Goal: Task Accomplishment & Management: Manage account settings

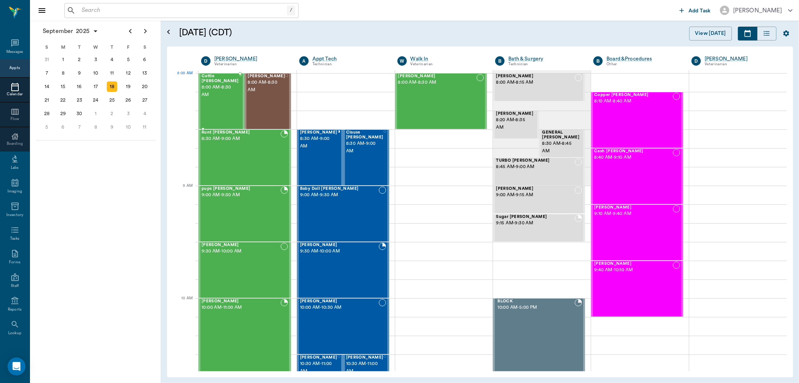
click at [227, 91] on span "8:00 AM - 8:30 AM" at bounding box center [220, 91] width 37 height 15
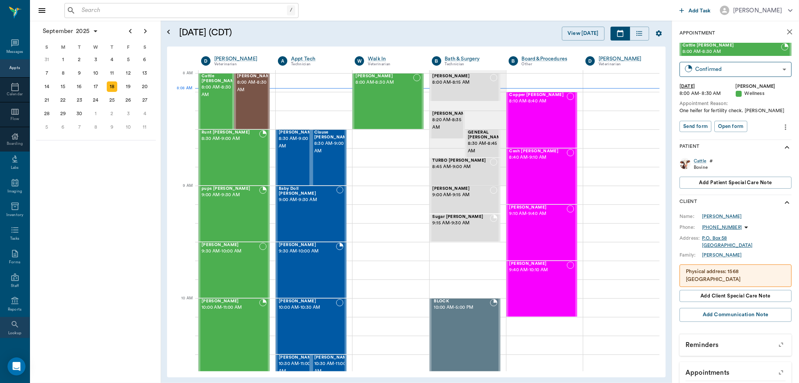
click at [16, 324] on div "Lookup" at bounding box center [15, 329] width 30 height 24
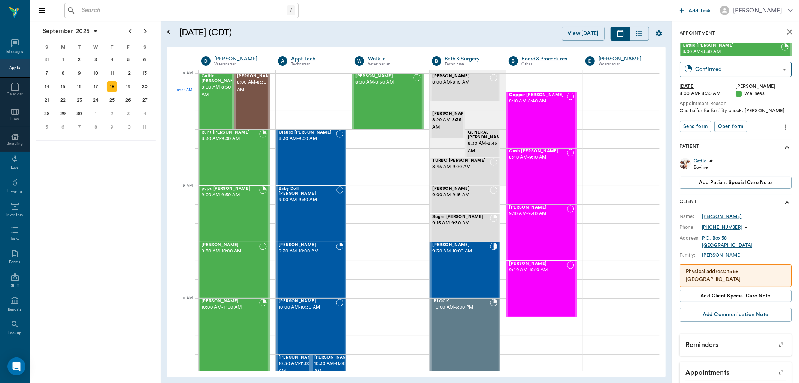
click at [95, 8] on input "text" at bounding box center [183, 10] width 208 height 10
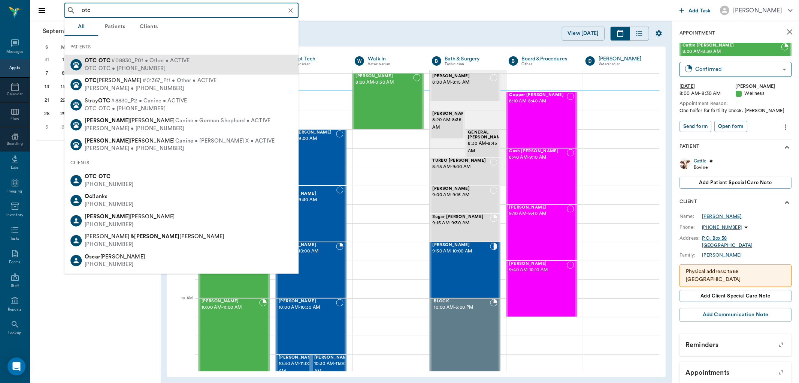
click at [124, 60] on span "#08830_P01 • Other • ACTIVE" at bounding box center [150, 61] width 78 height 8
type input "otc"
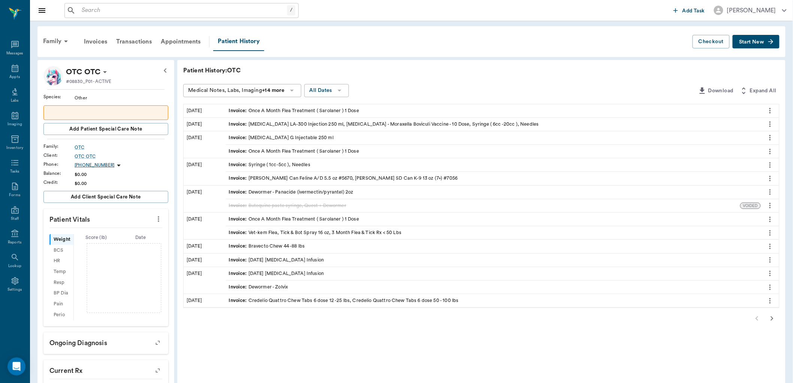
click at [755, 45] on button "Start New" at bounding box center [756, 42] width 47 height 14
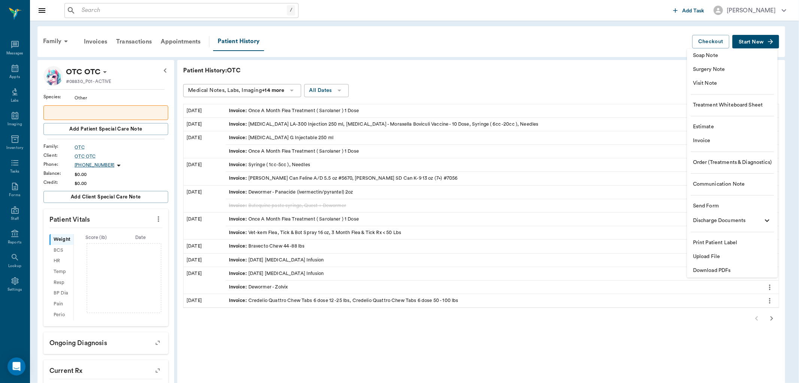
click at [708, 139] on span "Invoice" at bounding box center [732, 141] width 79 height 8
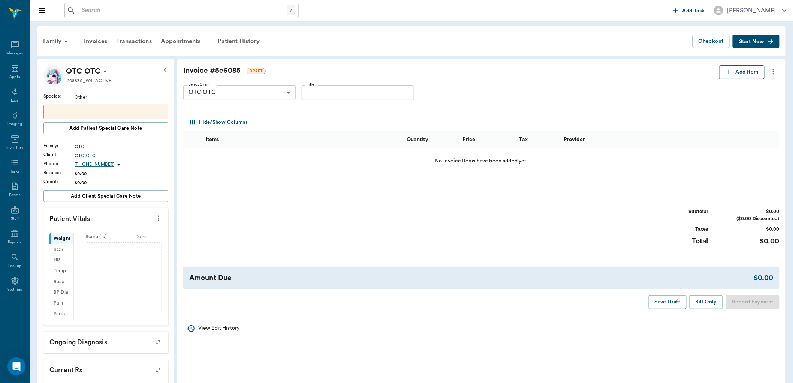
click at [727, 73] on icon "button" at bounding box center [728, 71] width 7 height 7
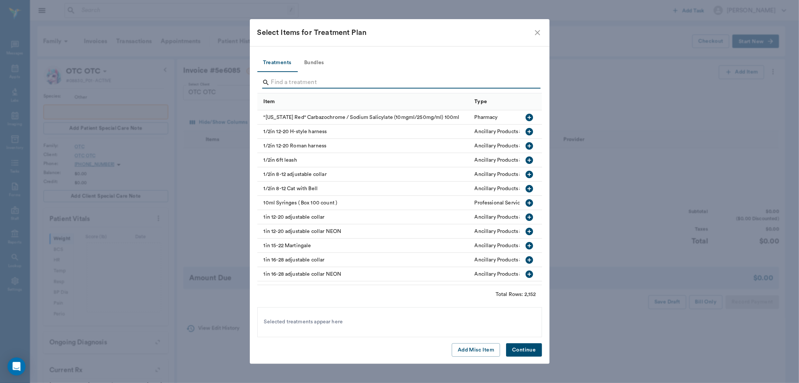
click at [274, 84] on input "Search" at bounding box center [400, 82] width 258 height 12
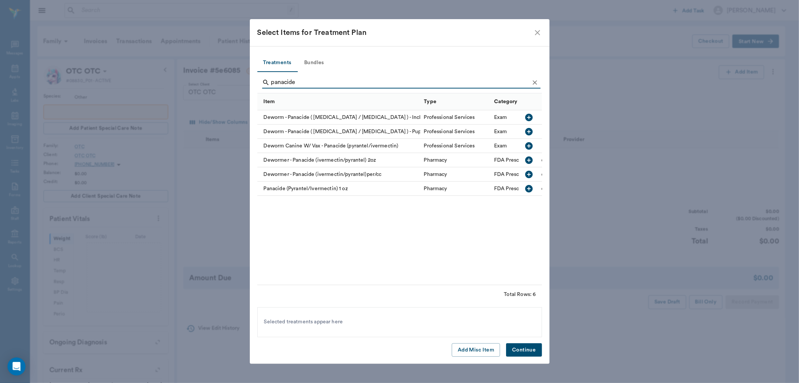
type input "panacide"
click at [526, 173] on icon "button" at bounding box center [529, 174] width 7 height 7
click at [525, 346] on button "Continue" at bounding box center [524, 350] width 36 height 14
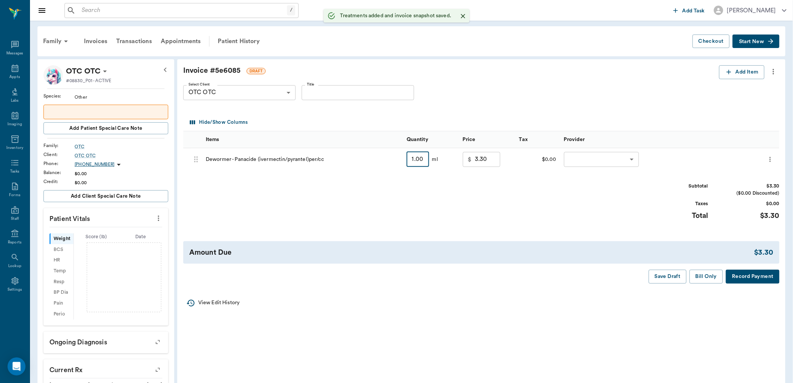
click at [425, 165] on input "1.00" at bounding box center [418, 159] width 22 height 15
type input "12"
type input "17.60"
type input "120"
type input "158.00"
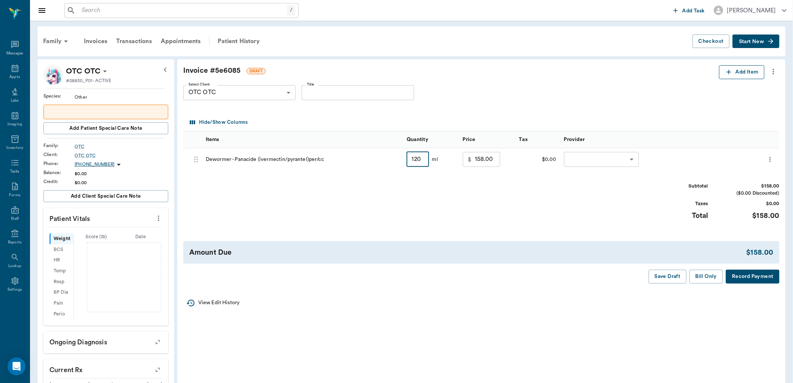
type input "120"
click at [725, 73] on icon "button" at bounding box center [728, 71] width 7 height 7
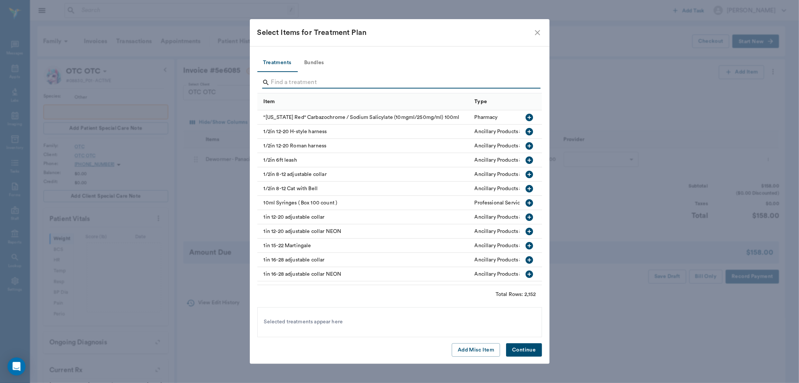
click at [279, 84] on input "Search" at bounding box center [400, 82] width 258 height 12
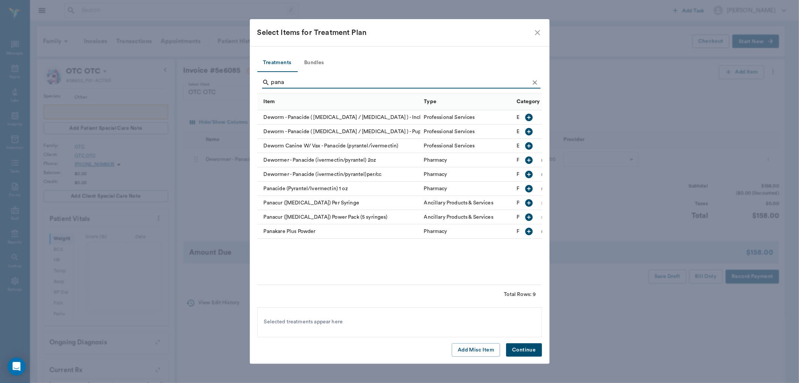
type input "pana"
click at [529, 162] on icon "button" at bounding box center [529, 160] width 9 height 9
click at [533, 349] on button "Continue" at bounding box center [524, 350] width 36 height 14
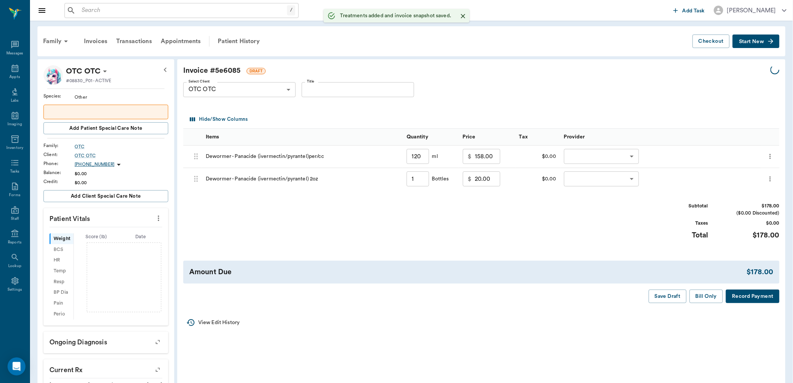
type input "120.00"
type input "1.00"
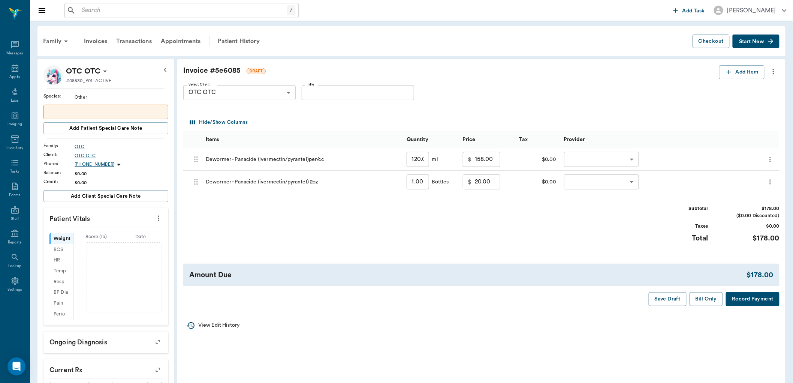
click at [773, 181] on icon "more" at bounding box center [769, 181] width 7 height 9
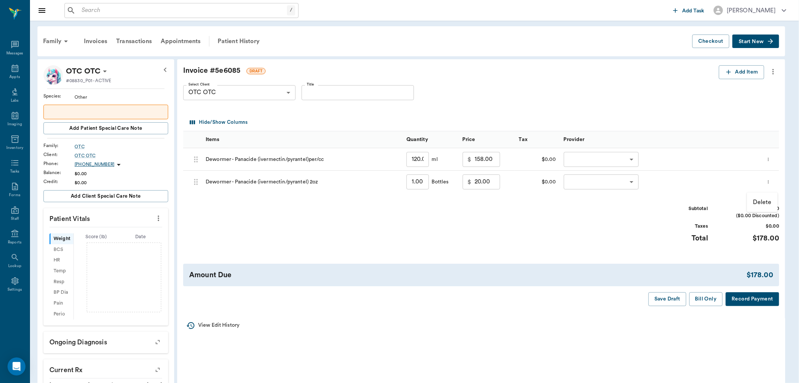
click at [763, 201] on p "Delete" at bounding box center [762, 202] width 19 height 9
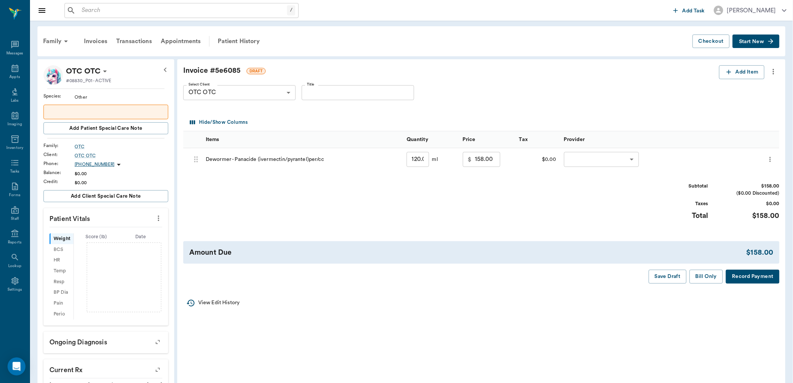
click at [773, 159] on icon "more" at bounding box center [769, 159] width 7 height 9
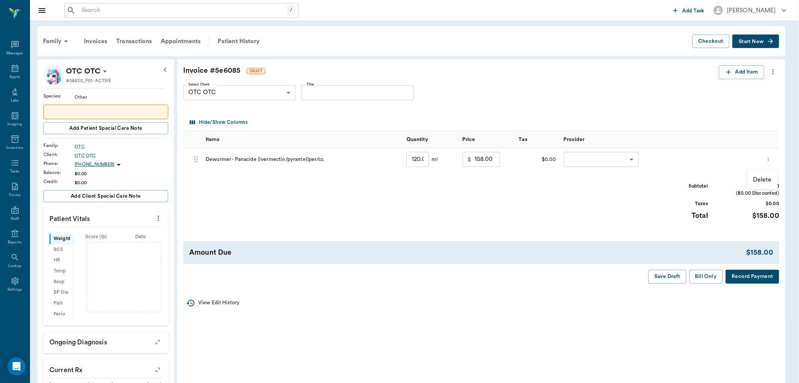
click at [771, 71] on div at bounding box center [399, 191] width 799 height 383
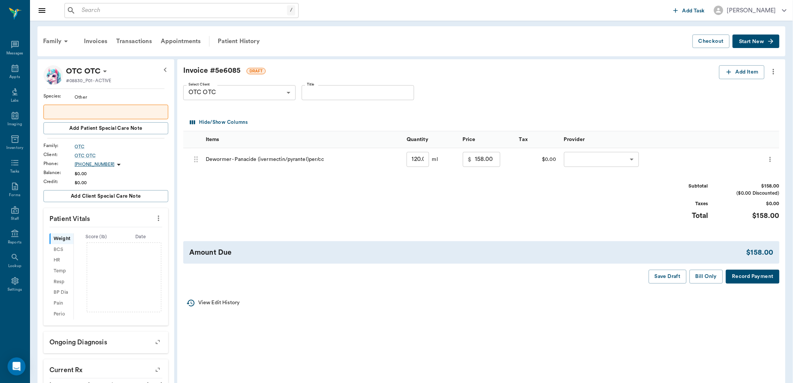
click at [772, 71] on icon "more" at bounding box center [773, 71] width 8 height 9
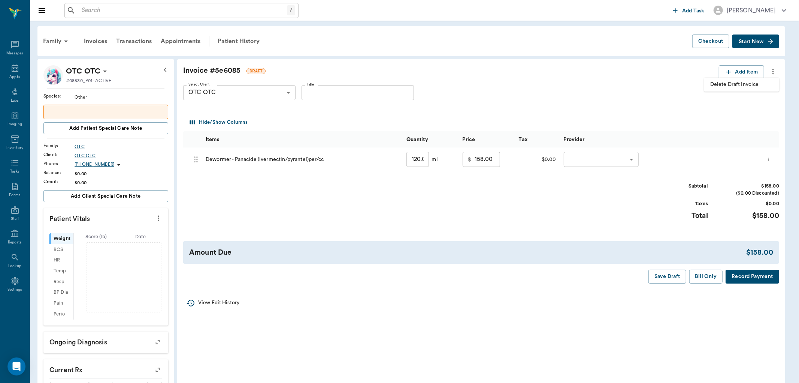
click at [744, 87] on span "Delete Draft Invoice" at bounding box center [742, 85] width 63 height 8
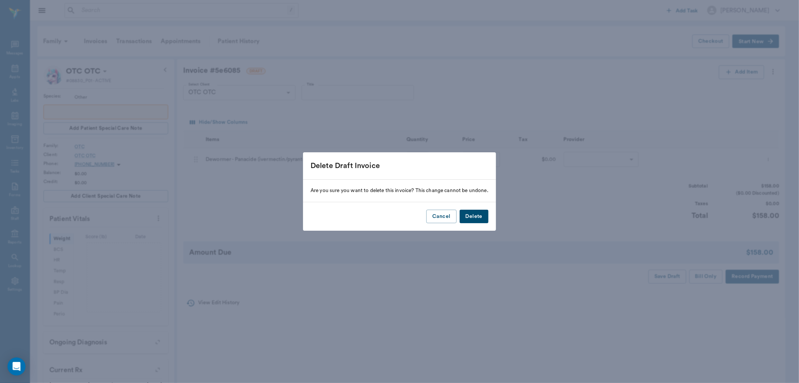
click at [479, 217] on button "Delete" at bounding box center [474, 216] width 29 height 14
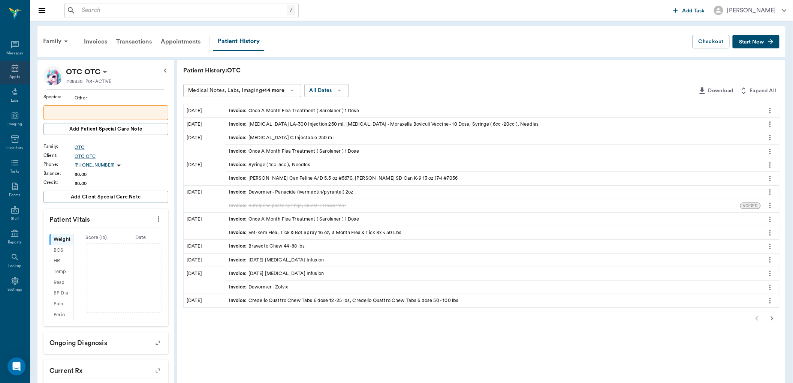
click at [13, 70] on icon at bounding box center [14, 68] width 9 height 9
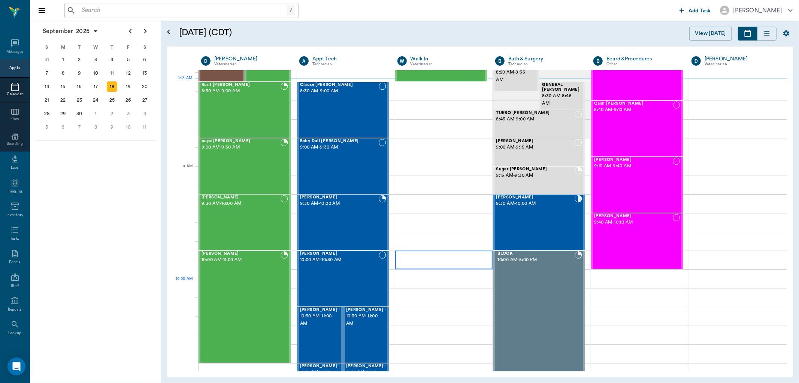
scroll to position [0, 0]
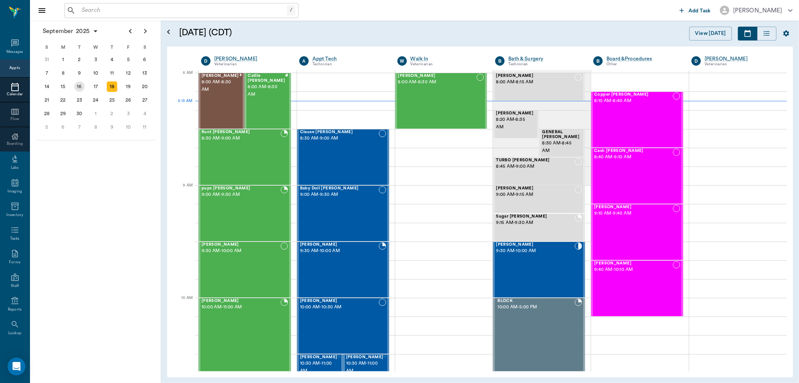
click at [81, 85] on div "16" at bounding box center [79, 86] width 10 height 10
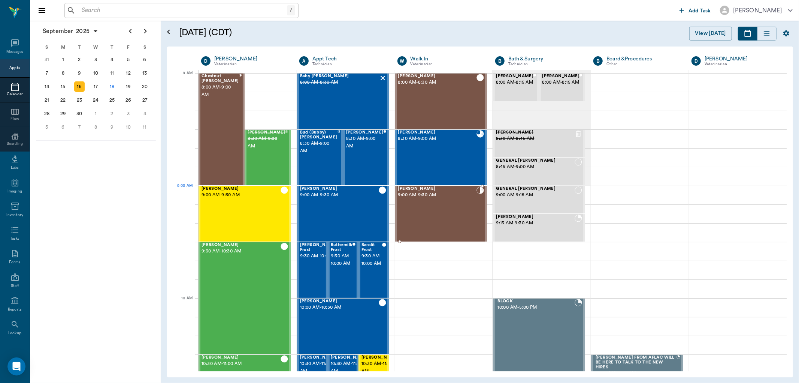
click at [437, 193] on span "9:00 AM - 9:30 AM" at bounding box center [437, 194] width 79 height 7
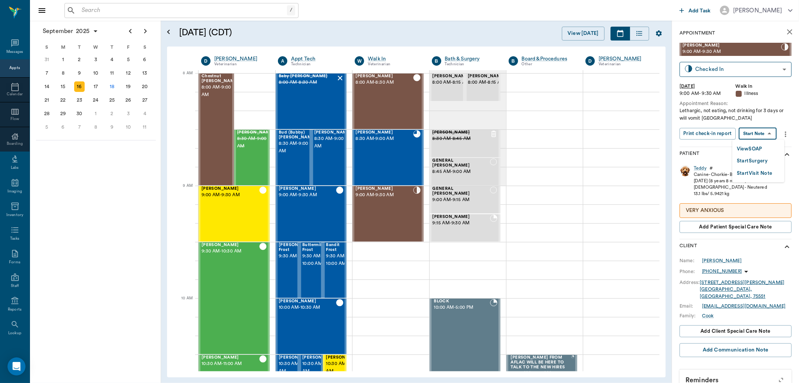
click at [758, 132] on body "/ ​ Add Task [PERSON_NAME] Nectar Messages Appts Calendar Flow Boarding Labs Im…" at bounding box center [399, 191] width 799 height 383
click at [746, 149] on button "View SOAP" at bounding box center [749, 149] width 25 height 9
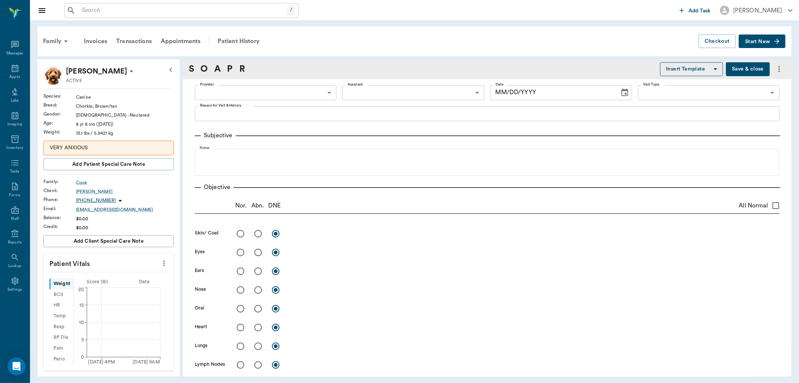
type input "63ec2f075fda476ae8351a4d"
type input "63ec2e7e52e12b0ba117b124"
type input "65d2be4f46e3a538d89b8c15"
type textarea "Lethargic, not eating, not drinking for 3 days or will vomit [GEOGRAPHIC_DATA]"
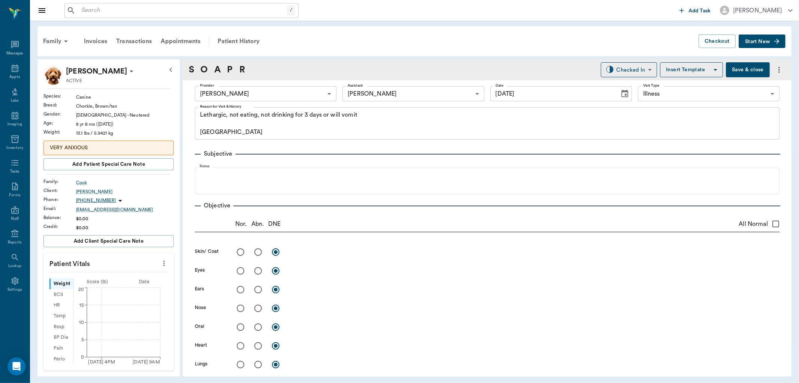
type input "[DATE]"
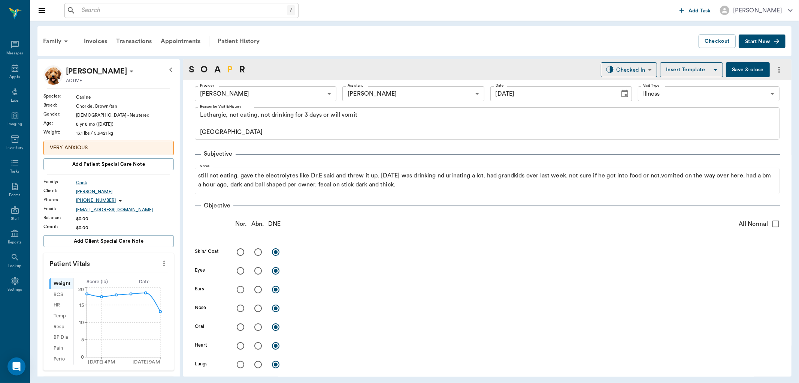
click at [229, 69] on link "P" at bounding box center [230, 69] width 6 height 13
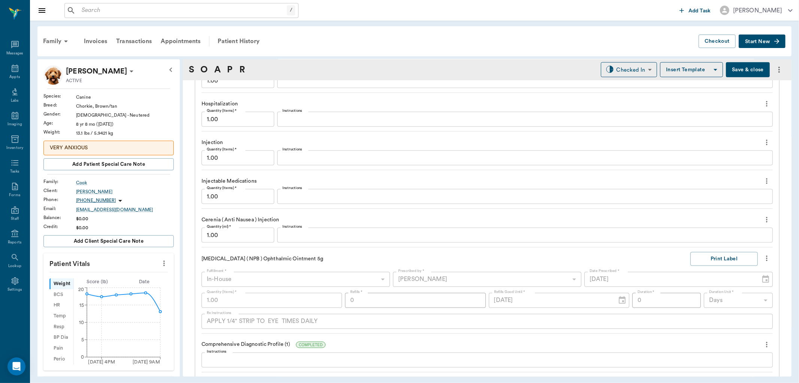
scroll to position [1000, 0]
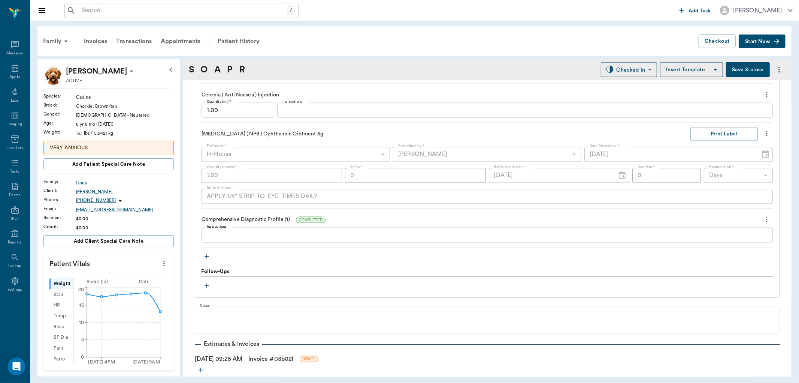
click at [208, 256] on icon "button" at bounding box center [207, 256] width 4 height 4
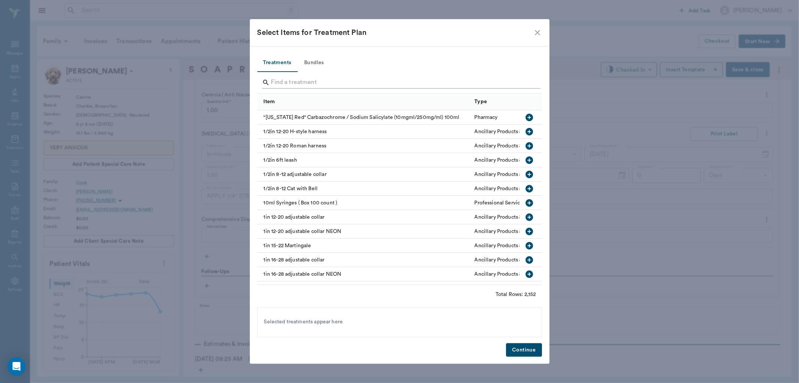
click at [279, 79] on input "Search" at bounding box center [400, 82] width 258 height 12
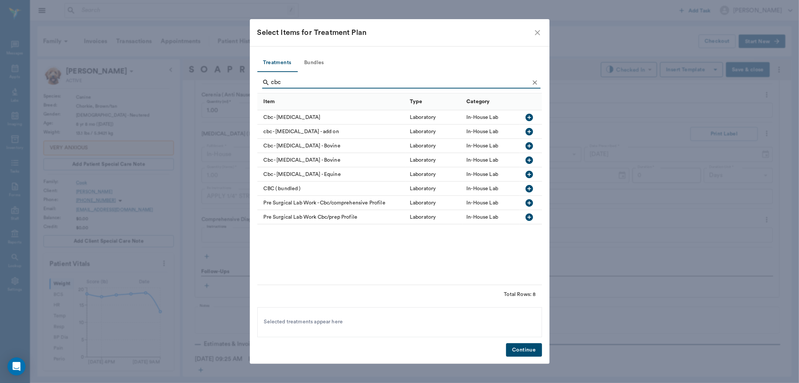
type input "cbc"
drag, startPoint x: 531, startPoint y: 115, endPoint x: 543, endPoint y: 190, distance: 75.3
click at [531, 117] on icon "button" at bounding box center [529, 117] width 9 height 9
click at [520, 353] on button "Continue" at bounding box center [524, 350] width 36 height 14
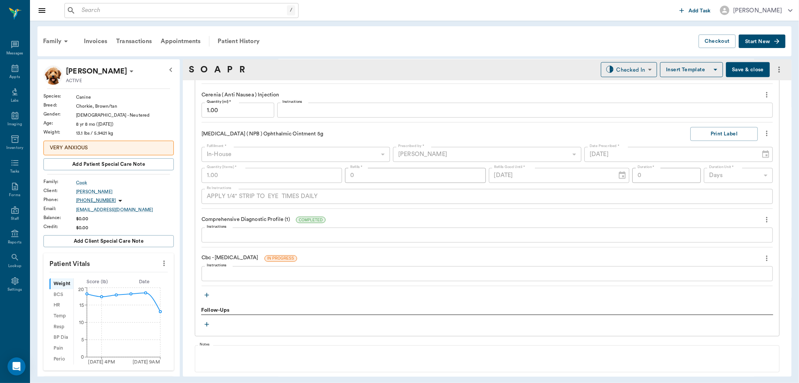
click at [205, 293] on icon "button" at bounding box center [206, 294] width 7 height 7
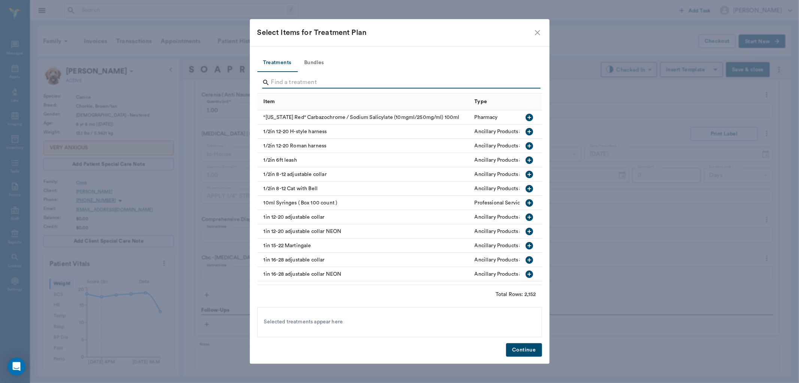
click at [283, 82] on input "Search" at bounding box center [400, 82] width 258 height 12
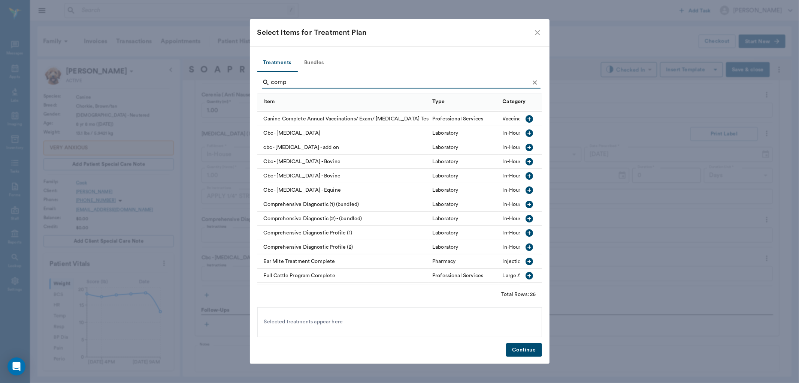
scroll to position [42, 0]
type input "comp"
click at [526, 218] on icon "button" at bounding box center [529, 217] width 7 height 7
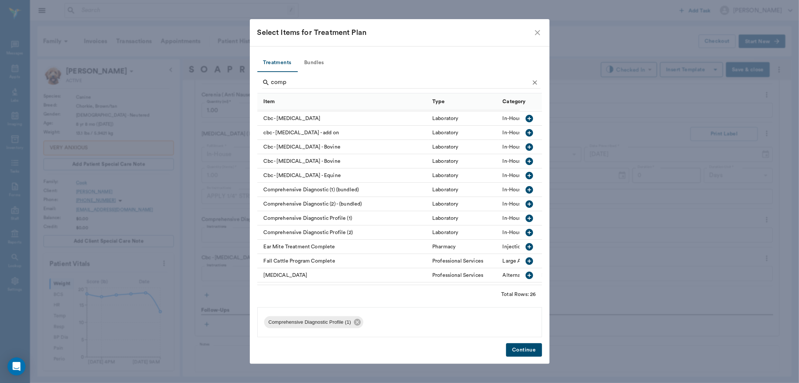
click at [531, 350] on button "Continue" at bounding box center [524, 350] width 36 height 14
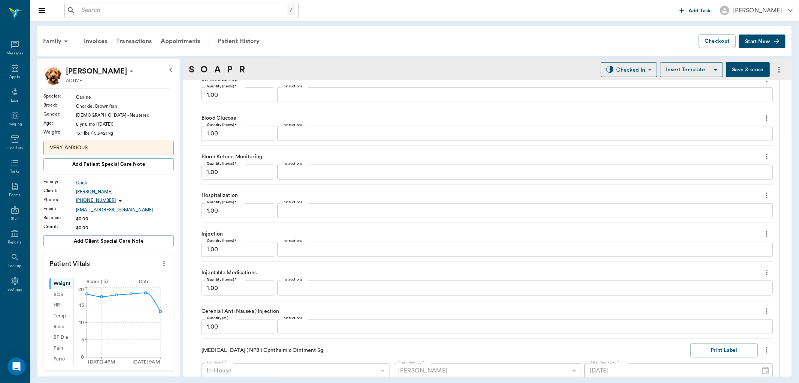
scroll to position [792, 0]
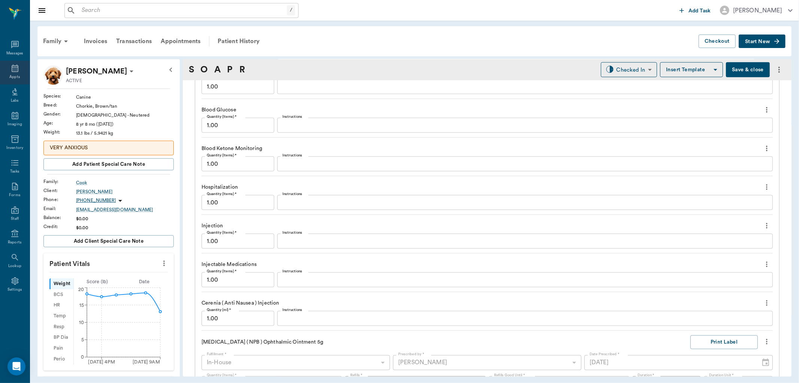
click at [14, 70] on icon at bounding box center [14, 68] width 9 height 9
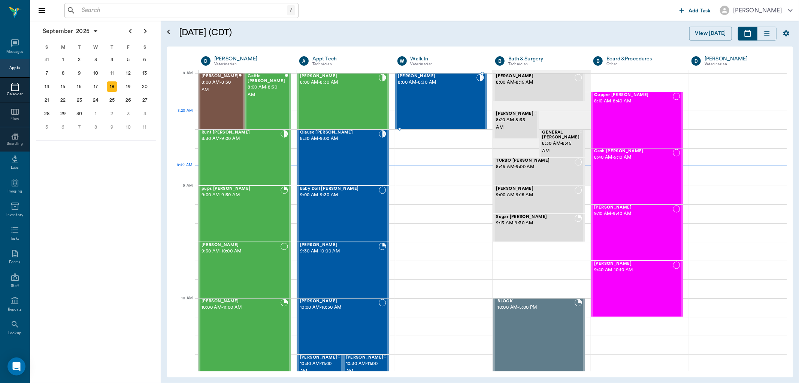
click at [412, 112] on div "[PERSON_NAME] 8:00 AM - 8:30 AM" at bounding box center [437, 101] width 79 height 55
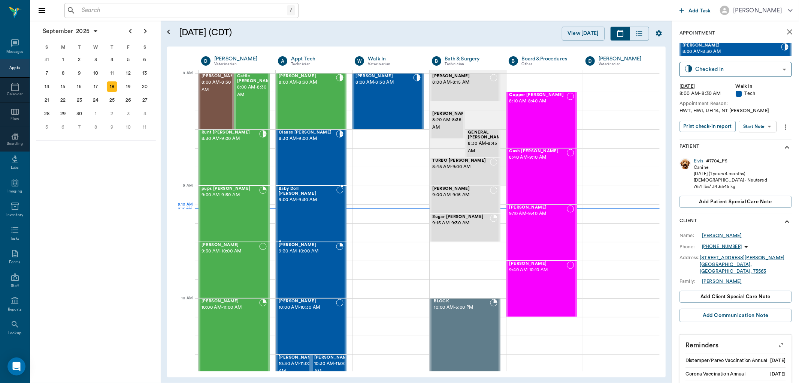
click at [306, 208] on div "Baby Doll [PERSON_NAME] 9:00 AM - 9:30 AM" at bounding box center [308, 213] width 58 height 55
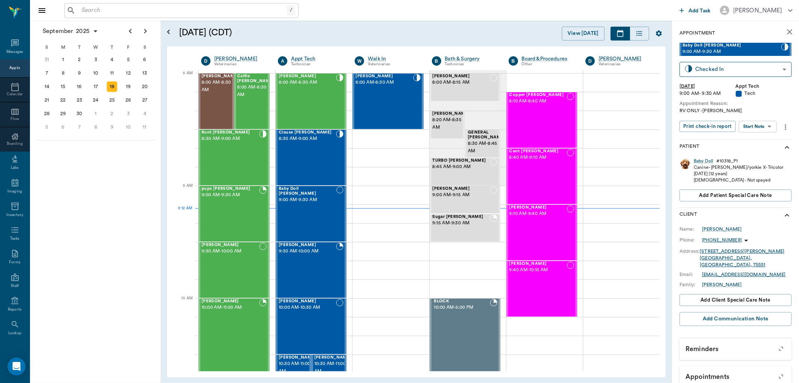
click at [763, 129] on body "/ ​ Add Task [PERSON_NAME] Nectar Messages Appts Calendar Flow Boarding Labs Im…" at bounding box center [399, 191] width 799 height 383
click at [750, 141] on button "Start SOAP" at bounding box center [749, 141] width 25 height 9
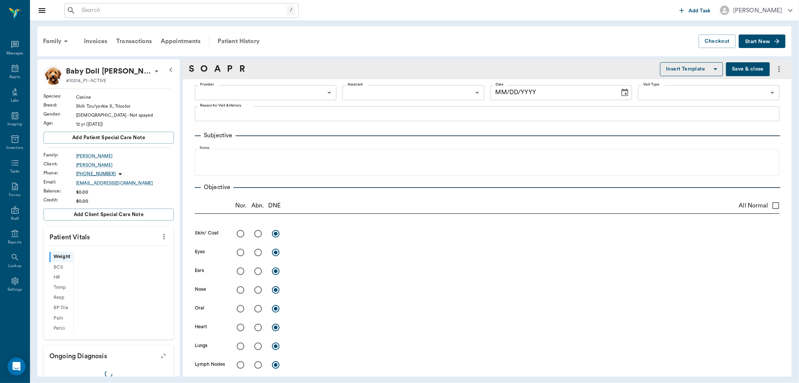
type input "63ec2f075fda476ae8351a4c"
type input "65d2be4f46e3a538d89b8c1a"
type textarea "RV ONLY -[PERSON_NAME]"
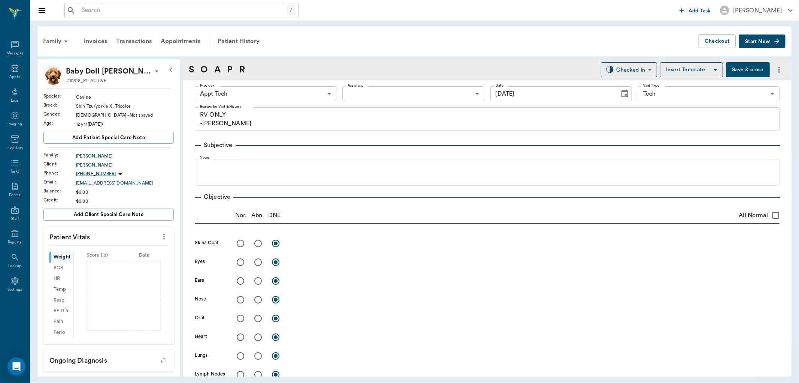
type input "[DATE]"
drag, startPoint x: 158, startPoint y: 235, endPoint x: 94, endPoint y: 260, distance: 68.6
click at [160, 236] on icon "more" at bounding box center [164, 236] width 8 height 9
click at [111, 251] on span "Enter Vitals" at bounding box center [126, 249] width 63 height 8
click at [99, 257] on input "text" at bounding box center [108, 258] width 65 height 15
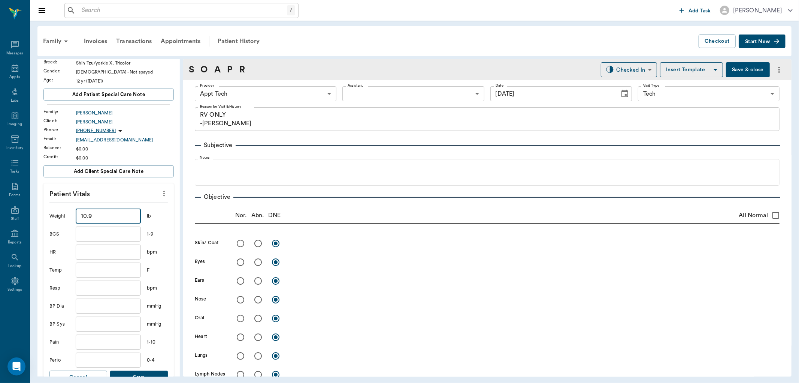
scroll to position [125, 0]
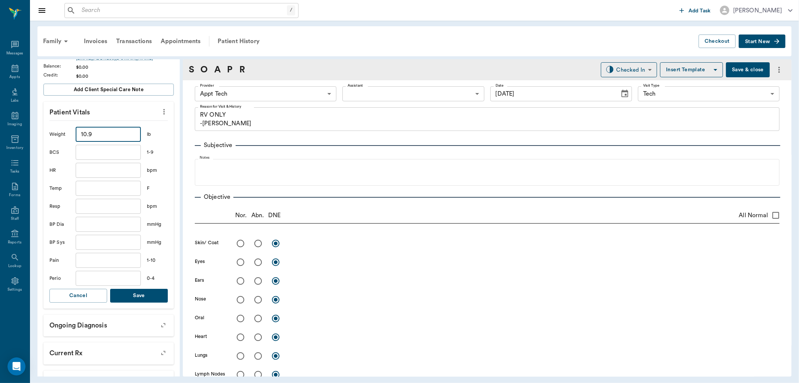
type input "10.9"
click at [134, 289] on button "Save" at bounding box center [139, 296] width 58 height 14
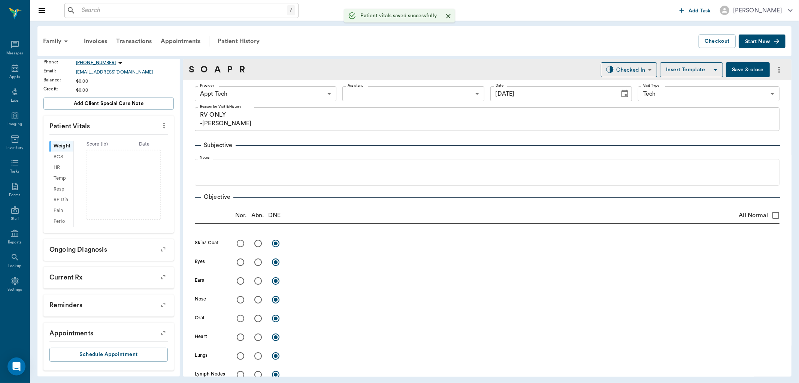
scroll to position [120, 0]
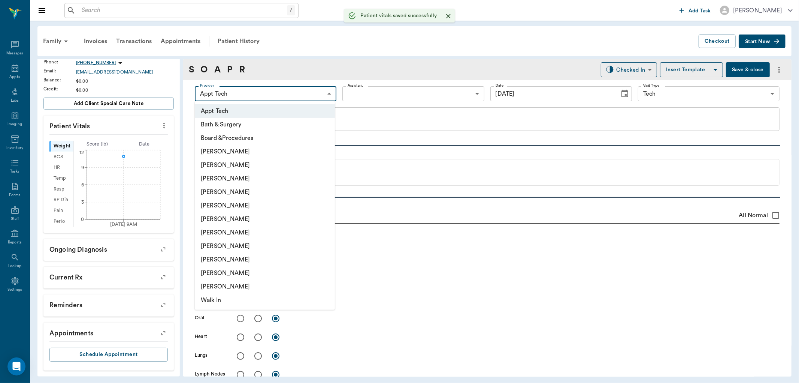
click at [253, 91] on body "/ ​ Add Task [PERSON_NAME] Nectar Messages Appts Labs Imaging Inventory Tasks F…" at bounding box center [399, 191] width 799 height 383
click at [225, 248] on li "[PERSON_NAME]" at bounding box center [265, 245] width 140 height 13
type input "63ec2e7e52e12b0ba117b124"
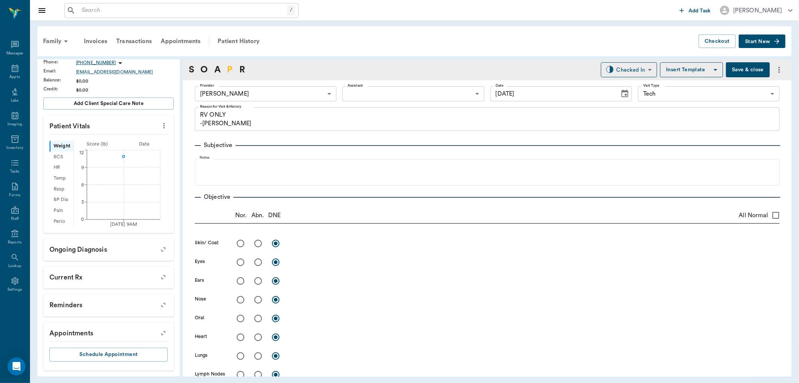
click at [227, 67] on link "P" at bounding box center [230, 69] width 6 height 13
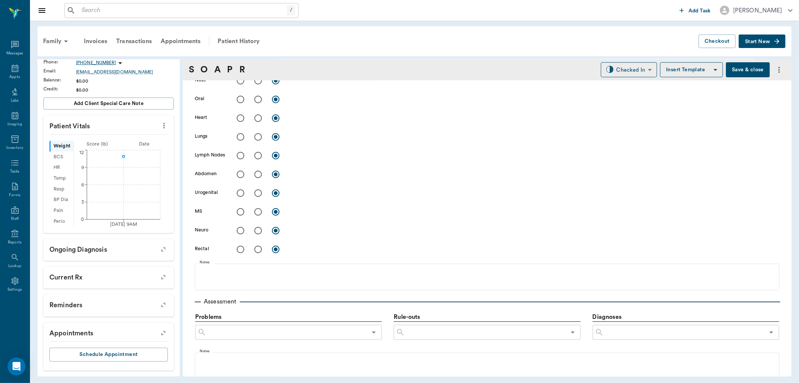
scroll to position [414, 0]
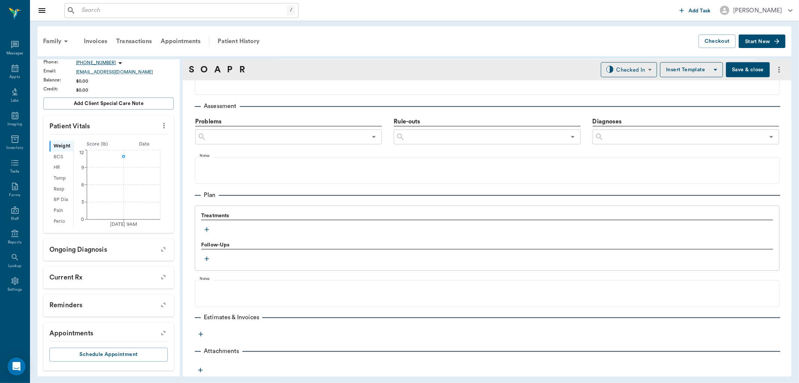
click at [205, 229] on icon "button" at bounding box center [207, 229] width 4 height 4
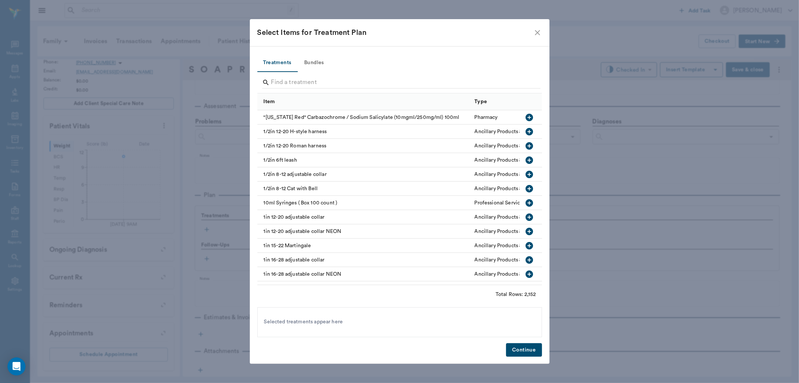
drag, startPoint x: 290, startPoint y: 79, endPoint x: 299, endPoint y: 68, distance: 14.7
click at [295, 73] on div at bounding box center [399, 82] width 285 height 21
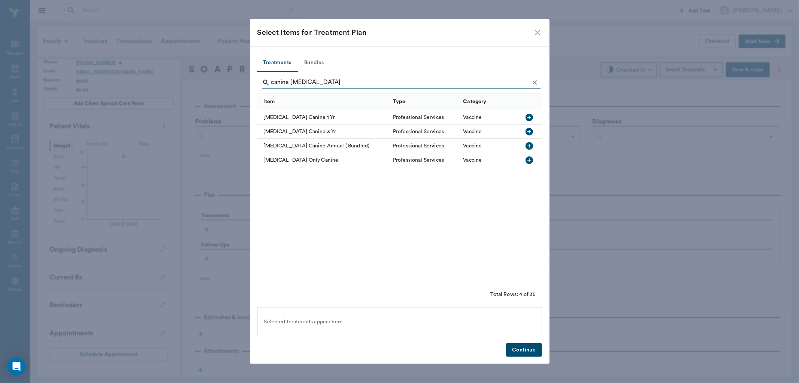
type input "canine [MEDICAL_DATA]"
click at [533, 156] on icon "button" at bounding box center [529, 160] width 9 height 9
click at [531, 346] on button "Continue" at bounding box center [524, 350] width 36 height 14
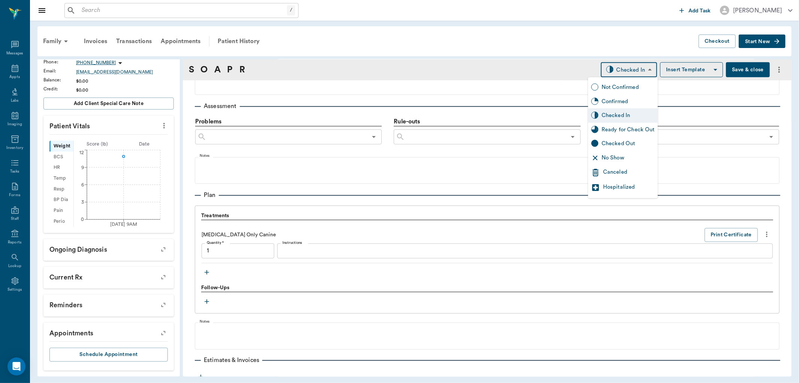
drag, startPoint x: 634, startPoint y: 73, endPoint x: 632, endPoint y: 121, distance: 47.6
click at [632, 77] on body "/ ​ Add Task [PERSON_NAME] Nectar Messages Appts Labs Imaging Inventory Tasks F…" at bounding box center [399, 191] width 799 height 383
type input "1.00"
click at [617, 127] on div "Ready for Check Out" at bounding box center [628, 130] width 53 height 8
type input "READY_TO_CHECKOUT"
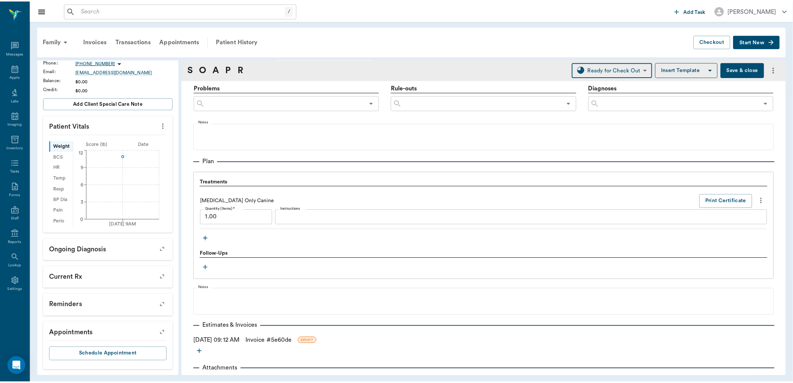
scroll to position [466, 0]
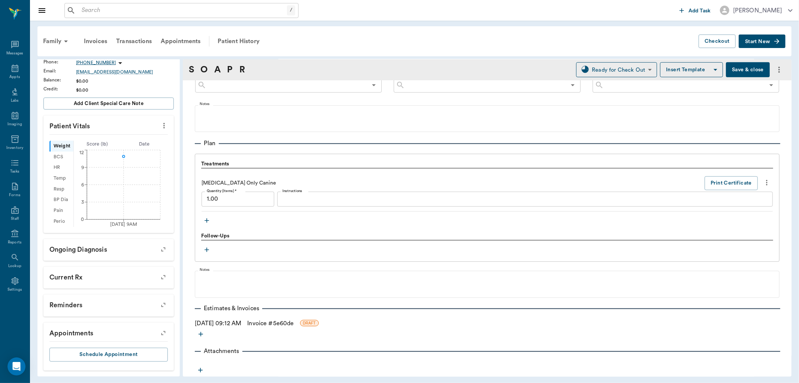
click at [264, 320] on link "Invoice # 5e60de" at bounding box center [270, 323] width 46 height 9
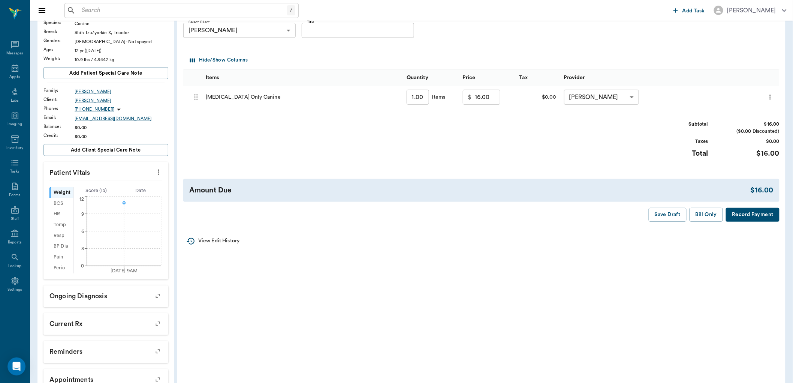
scroll to position [83, 0]
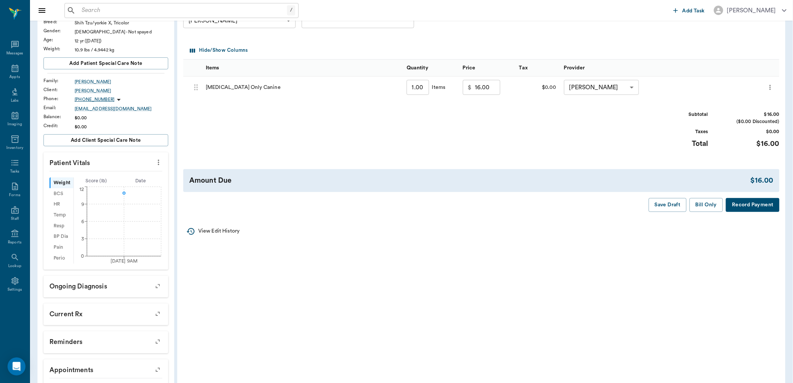
drag, startPoint x: 709, startPoint y: 205, endPoint x: 627, endPoint y: 200, distance: 81.8
click at [709, 204] on button "Bill Only" at bounding box center [707, 205] width 34 height 14
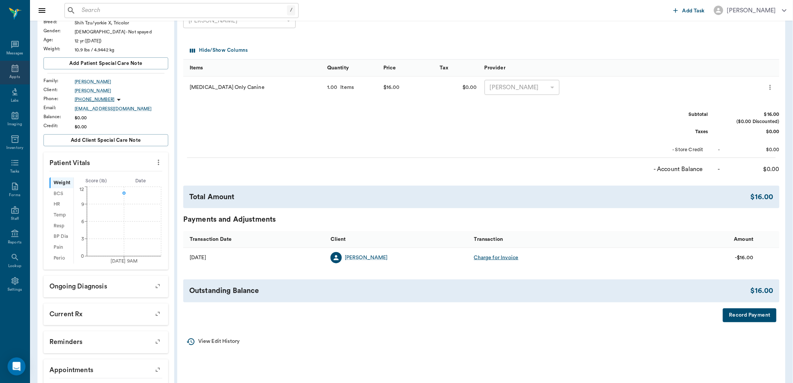
click at [14, 75] on div "Appts" at bounding box center [14, 77] width 10 height 6
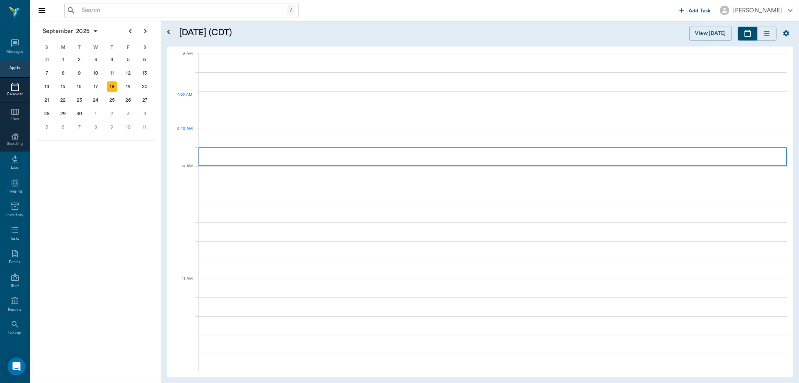
scroll to position [114, 0]
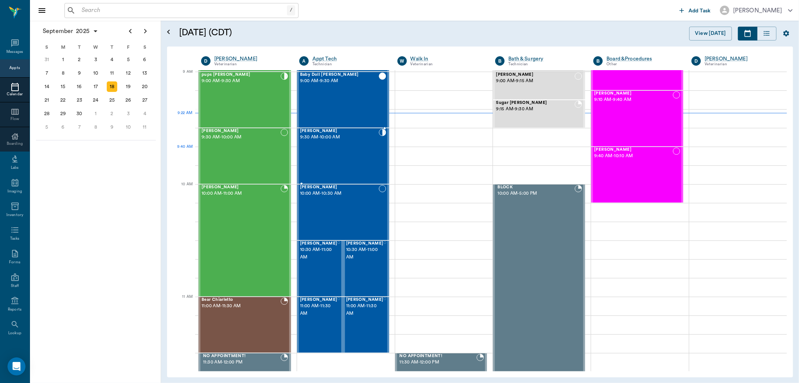
click at [351, 157] on div "[PERSON_NAME] 9:30 AM - 10:00 AM" at bounding box center [339, 156] width 79 height 55
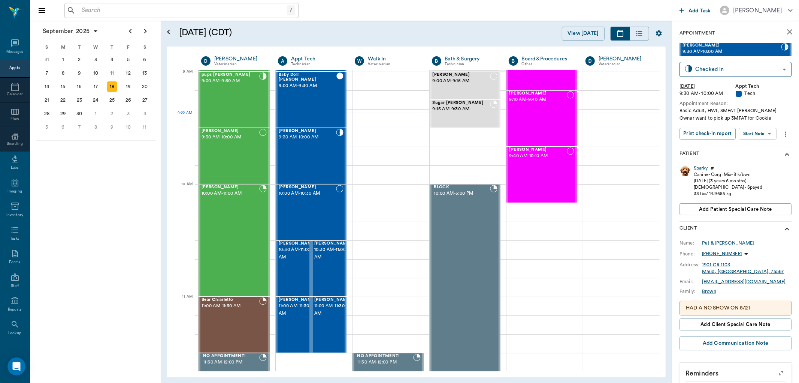
click at [699, 165] on div "Sparky" at bounding box center [701, 168] width 14 height 6
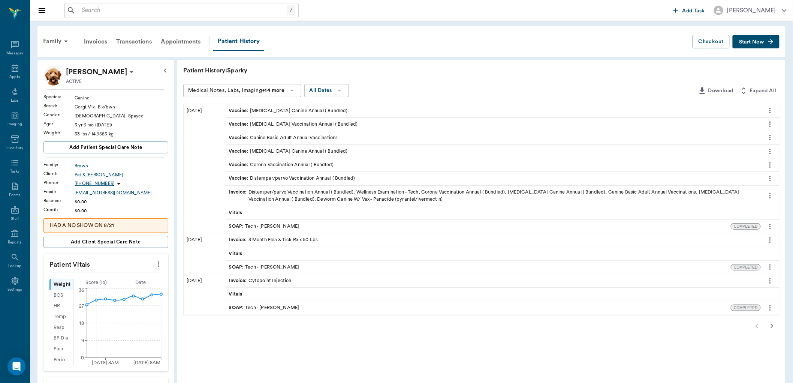
click at [238, 266] on span "SOAP :" at bounding box center [237, 266] width 16 height 7
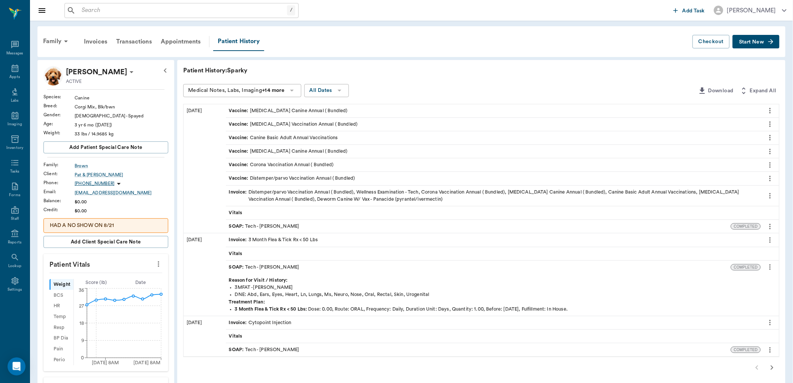
click at [769, 268] on icon "more" at bounding box center [770, 266] width 8 height 9
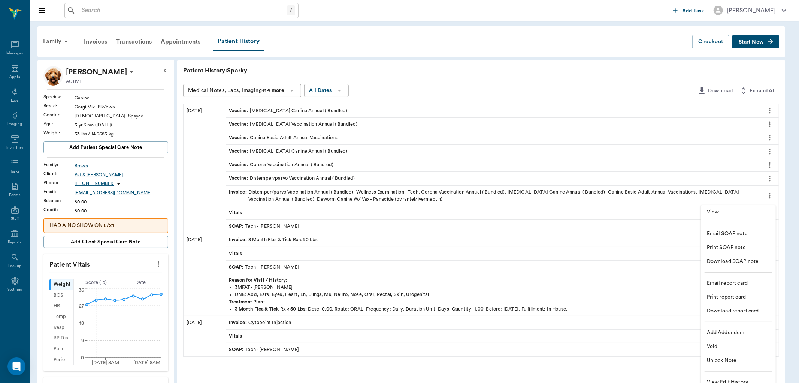
click at [721, 212] on span "View" at bounding box center [738, 212] width 63 height 8
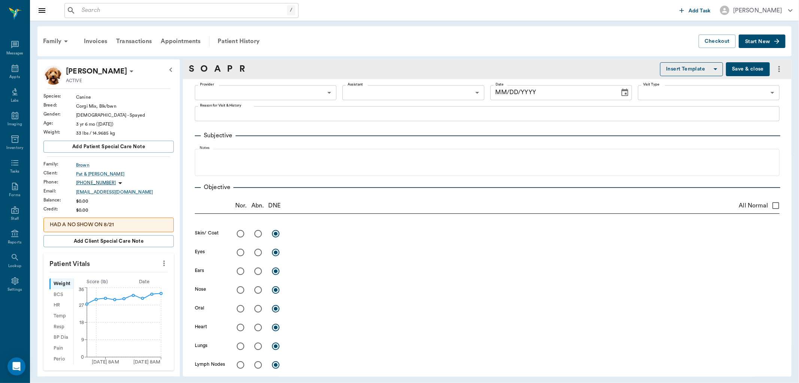
type input "642ef10e332a41444de2bad1"
type input "65d2be4f46e3a538d89b8c1a"
type textarea "3MFAT -[PERSON_NAME]"
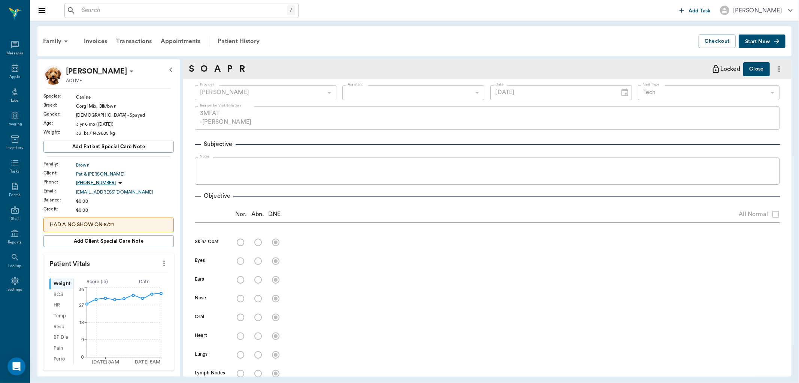
type input "[DATE]"
click at [233, 42] on div "Patient History" at bounding box center [238, 41] width 51 height 18
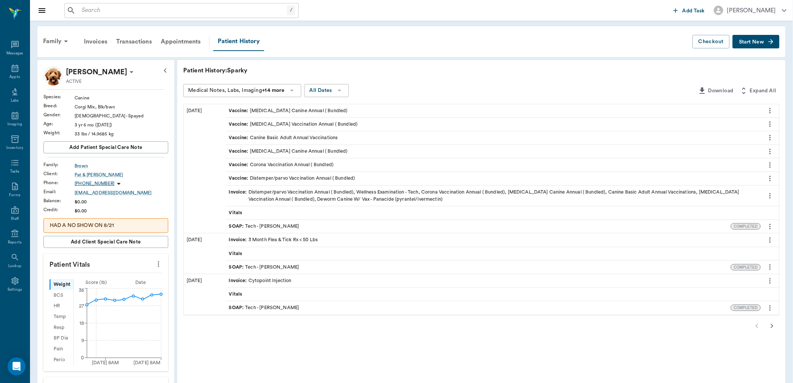
click at [239, 276] on div "Invoice : Cytopoint Injection" at bounding box center [493, 280] width 535 height 13
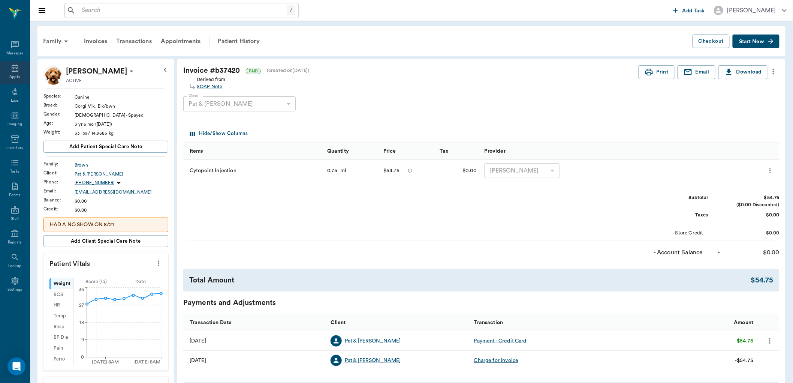
click at [5, 69] on div "Appts" at bounding box center [15, 73] width 30 height 24
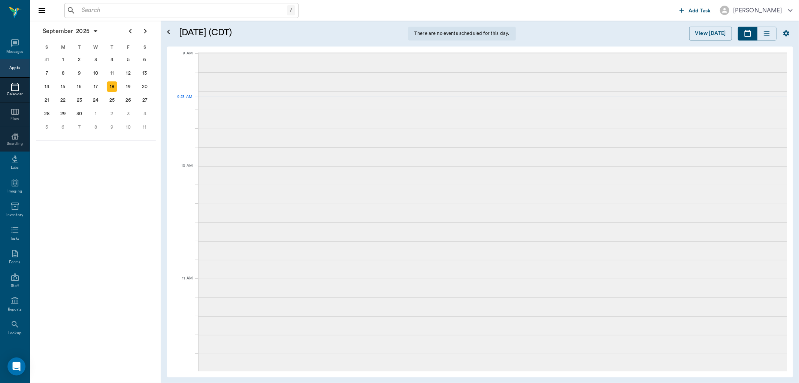
scroll to position [114, 0]
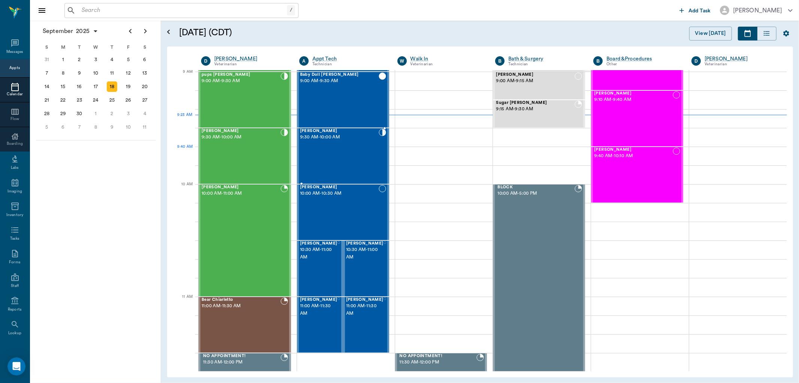
click at [334, 157] on div "[PERSON_NAME] 9:30 AM - 10:00 AM" at bounding box center [339, 156] width 79 height 55
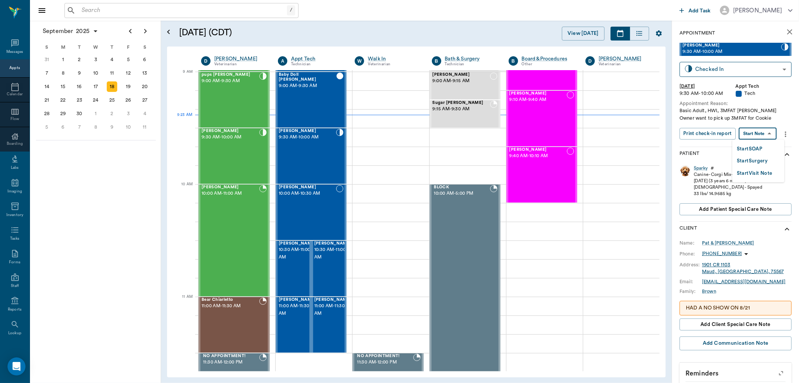
click at [759, 134] on body "/ ​ Add Task [PERSON_NAME] Nectar Messages Appts Calendar Flow Boarding Labs Im…" at bounding box center [399, 191] width 799 height 383
click at [748, 148] on button "Start SOAP" at bounding box center [749, 149] width 25 height 9
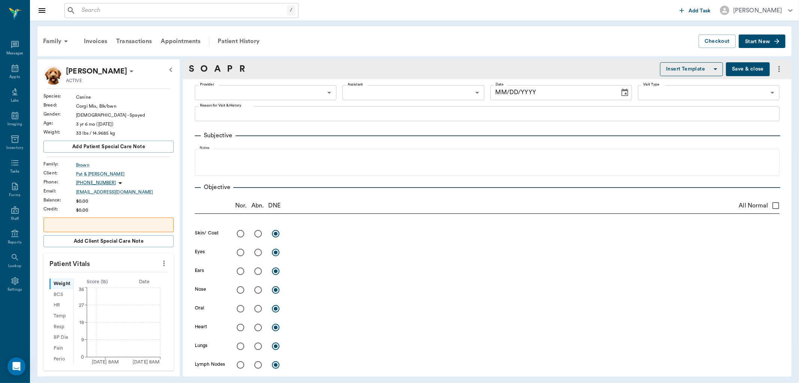
click at [160, 264] on icon "more" at bounding box center [164, 263] width 8 height 9
type input "63ec2f075fda476ae8351a4c"
type input "65d2be4f46e3a538d89b8c1a"
type textarea "Basic Adult, HWI, 3MFAT [PERSON_NAME] Owner want to pick up 3MFAT for Cookie"
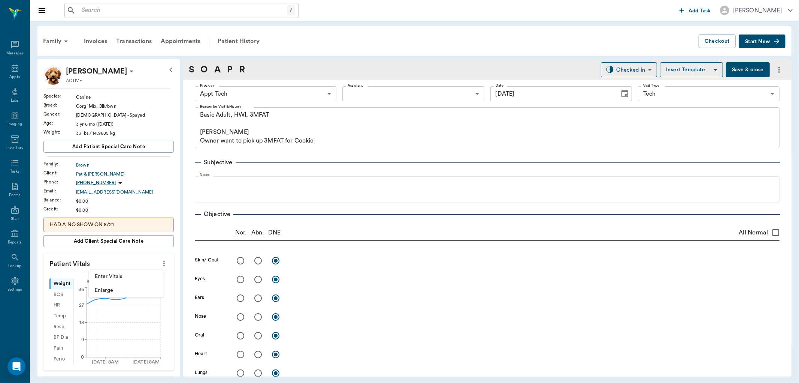
type input "[DATE]"
click at [144, 275] on span "Enter Vitals" at bounding box center [126, 276] width 63 height 8
click at [115, 281] on input "text" at bounding box center [108, 285] width 65 height 15
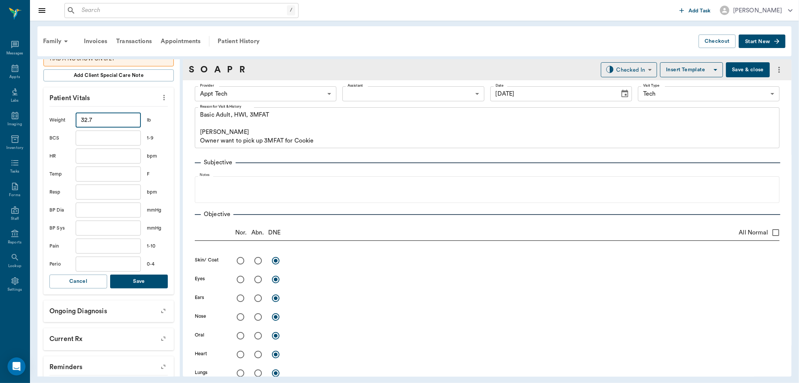
scroll to position [166, 0]
type input "32.7"
click at [144, 279] on button "Save" at bounding box center [139, 281] width 58 height 14
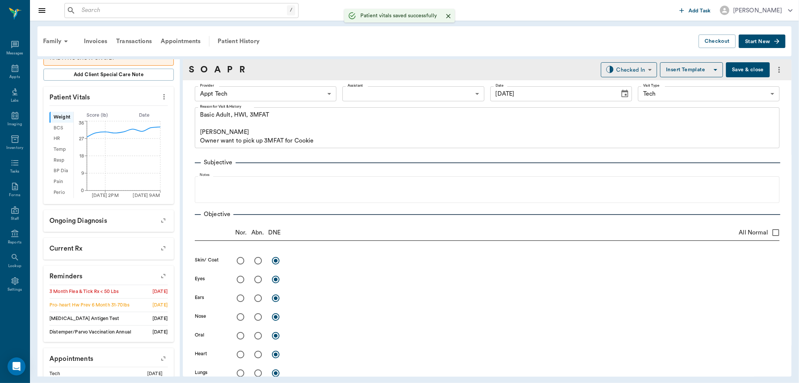
click at [268, 97] on body "/ ​ Add Task [PERSON_NAME] Nectar Messages Appts Labs Imaging Inventory Tasks F…" at bounding box center [399, 191] width 799 height 383
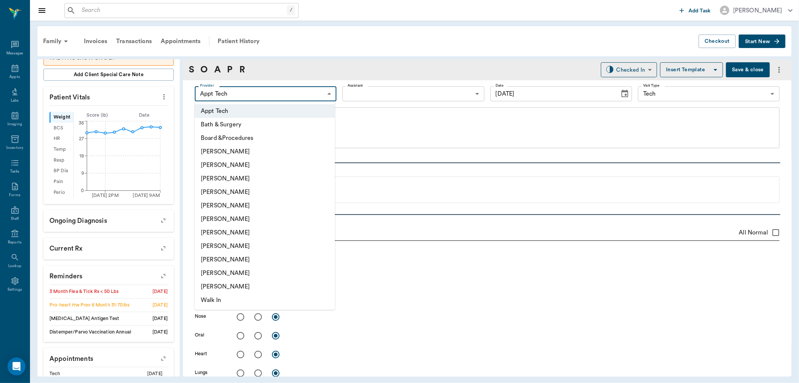
drag, startPoint x: 232, startPoint y: 242, endPoint x: 391, endPoint y: 132, distance: 194.4
click at [237, 239] on li "[PERSON_NAME]" at bounding box center [265, 245] width 140 height 13
type input "63ec2e7e52e12b0ba117b124"
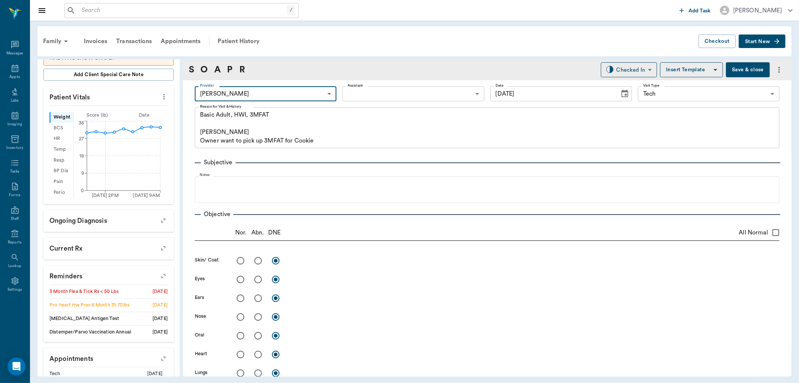
click at [429, 96] on body "/ ​ Add Task [PERSON_NAME] Nectar Messages Appts Labs Imaging Inventory Tasks F…" at bounding box center [399, 191] width 799 height 383
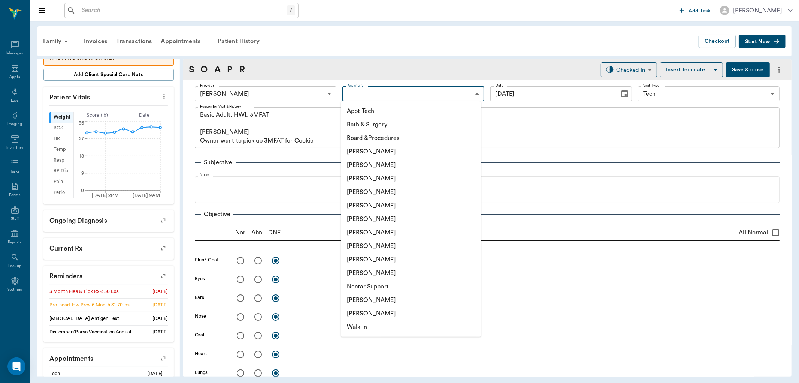
drag, startPoint x: 365, startPoint y: 176, endPoint x: 342, endPoint y: 171, distance: 23.4
click at [365, 177] on li "[PERSON_NAME]" at bounding box center [411, 178] width 140 height 13
type input "642ef10e332a41444de2bad1"
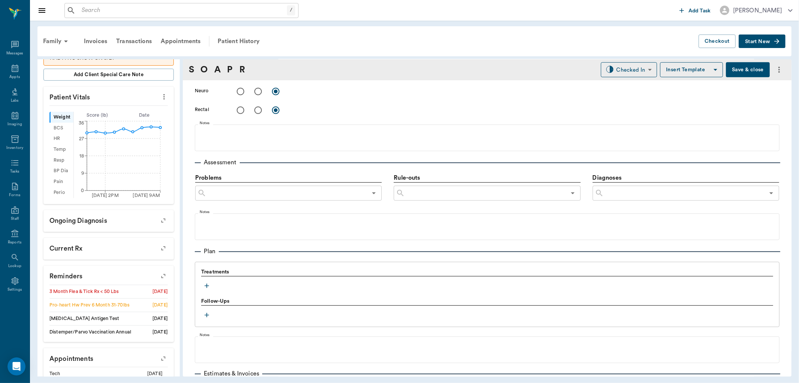
scroll to position [431, 0]
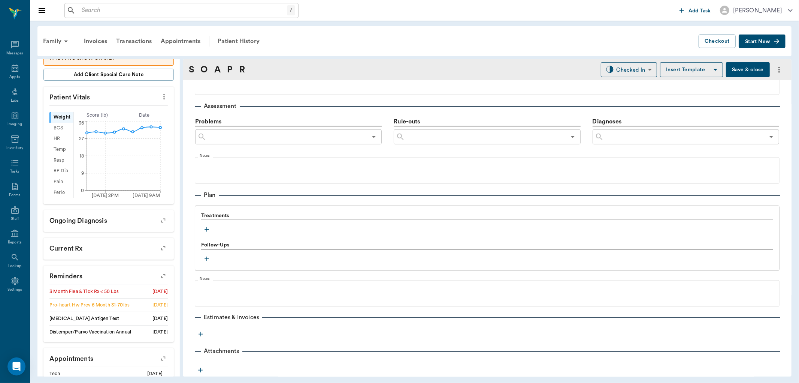
click at [205, 230] on icon "button" at bounding box center [206, 229] width 7 height 7
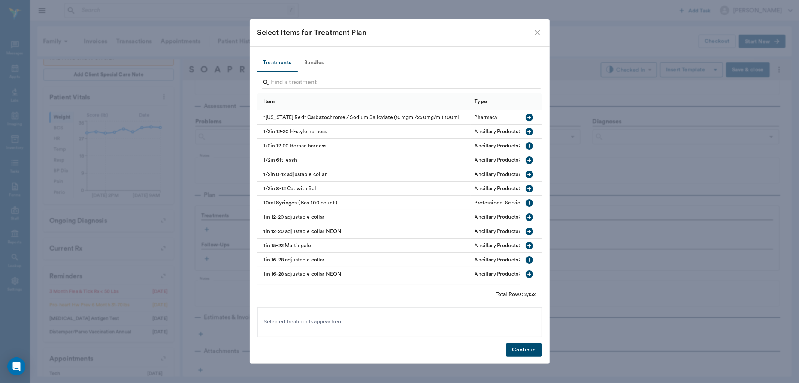
click at [309, 61] on button "Bundles" at bounding box center [315, 63] width 34 height 18
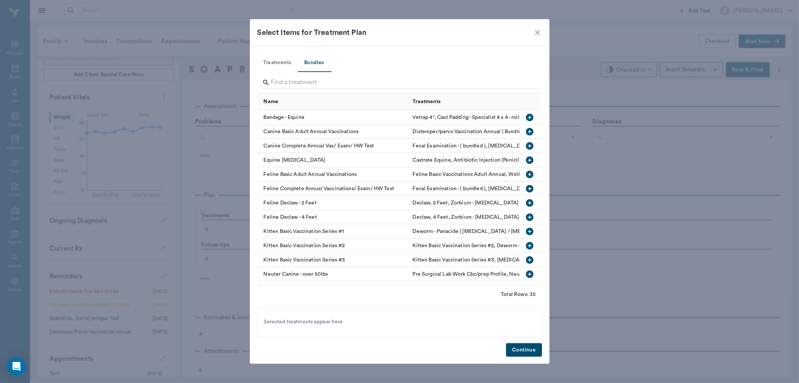
click at [527, 129] on icon "button" at bounding box center [529, 131] width 9 height 9
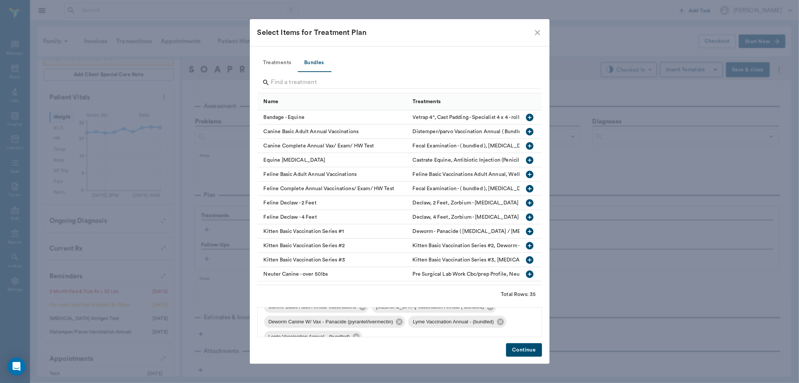
scroll to position [55, 0]
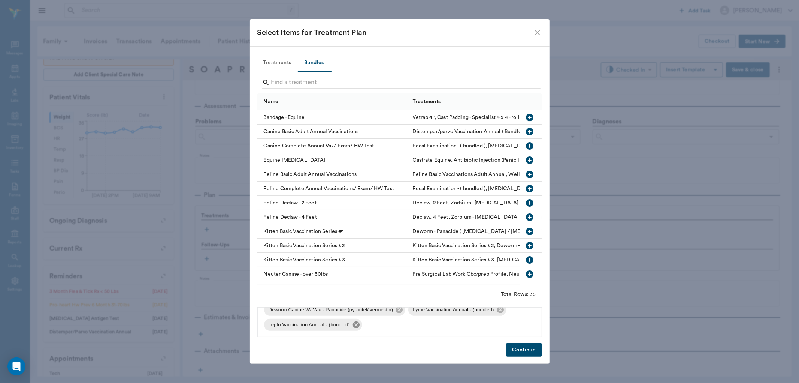
drag, startPoint x: 359, startPoint y: 321, endPoint x: 429, endPoint y: 323, distance: 70.1
click at [360, 322] on icon at bounding box center [356, 324] width 8 height 8
click at [498, 320] on icon at bounding box center [501, 324] width 8 height 8
click at [522, 349] on button "Continue" at bounding box center [524, 350] width 36 height 14
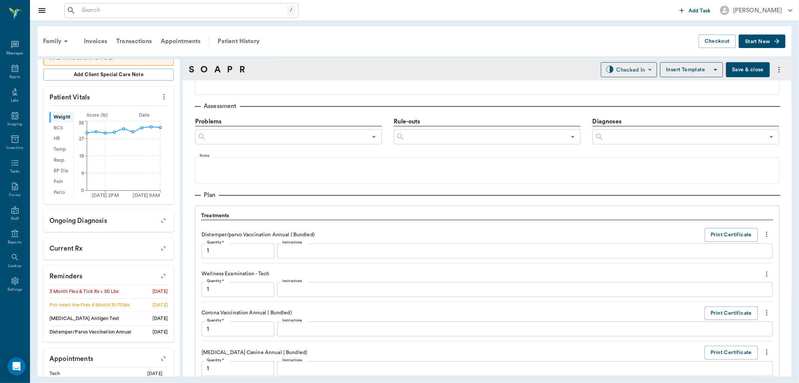
scroll to position [710, 0]
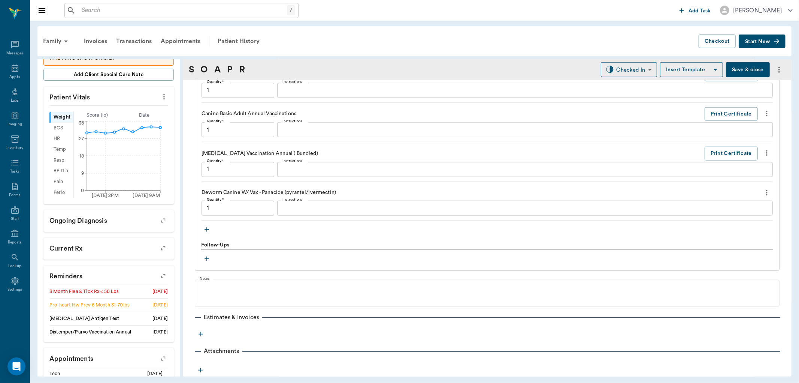
type input "1.00"
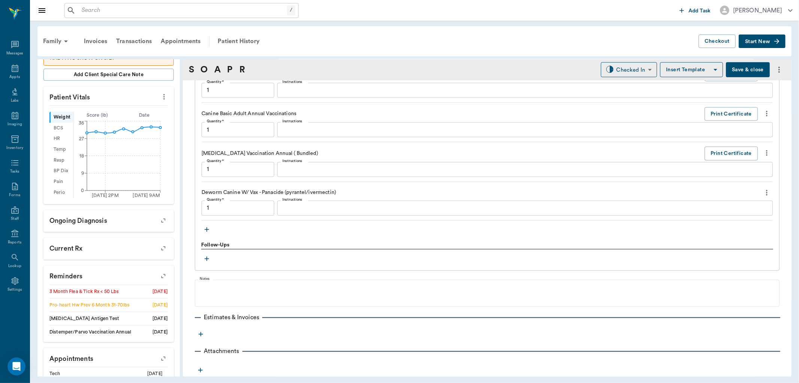
type input "1.00"
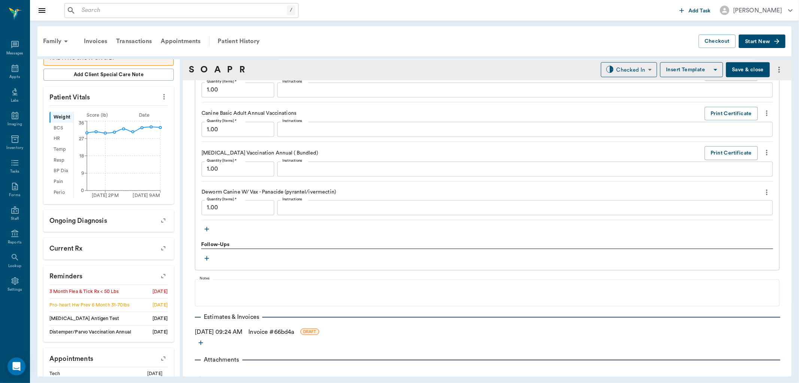
click at [205, 229] on icon "button" at bounding box center [206, 228] width 7 height 7
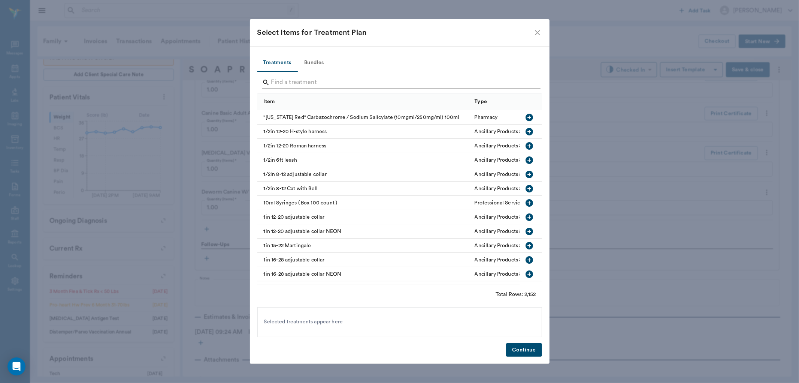
click at [311, 79] on input "Search" at bounding box center [400, 82] width 258 height 12
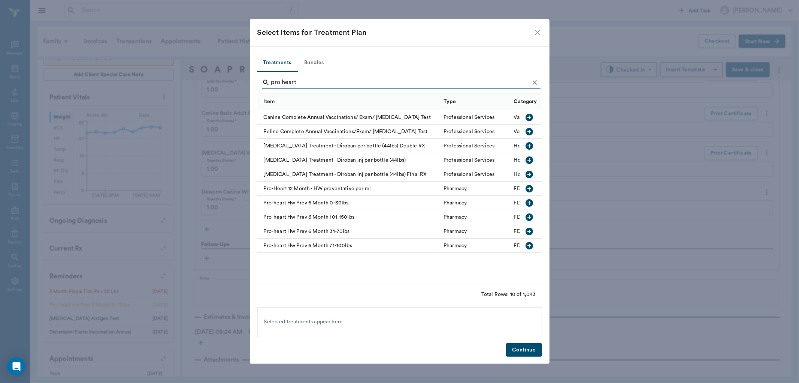
type input "pro heart"
drag, startPoint x: 530, startPoint y: 233, endPoint x: 520, endPoint y: 269, distance: 37.8
click at [530, 237] on div at bounding box center [530, 231] width 12 height 13
click at [521, 350] on button "Continue" at bounding box center [524, 350] width 36 height 14
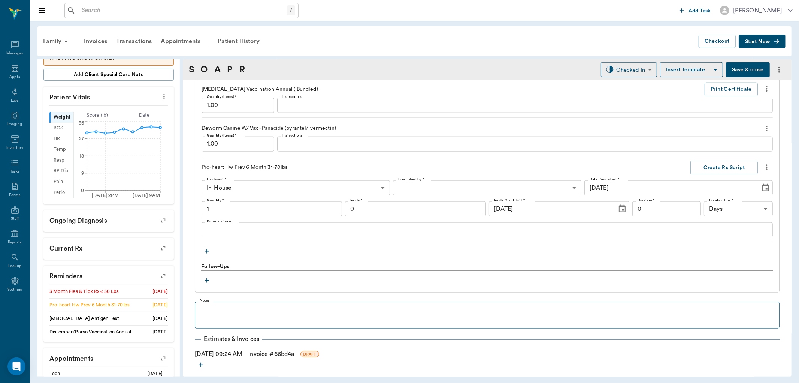
type input "1.00"
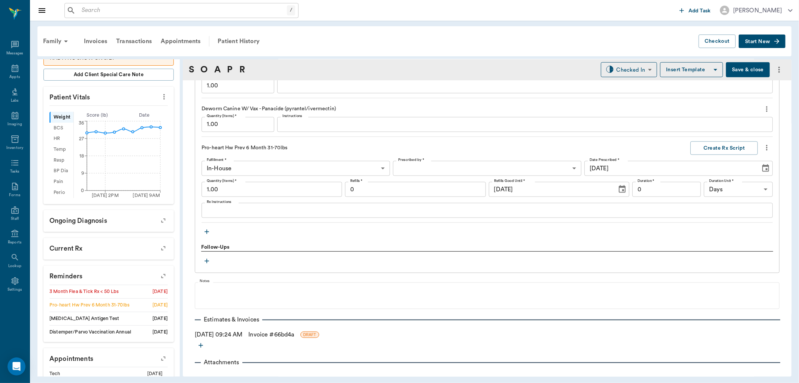
click at [205, 234] on icon "button" at bounding box center [206, 231] width 7 height 7
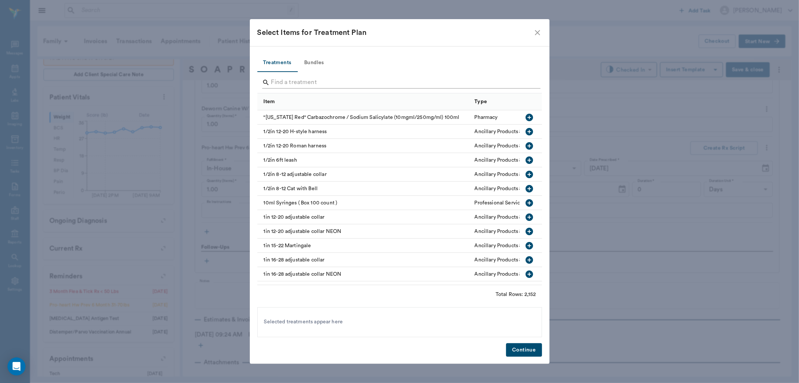
click at [281, 81] on input "Search" at bounding box center [400, 82] width 258 height 12
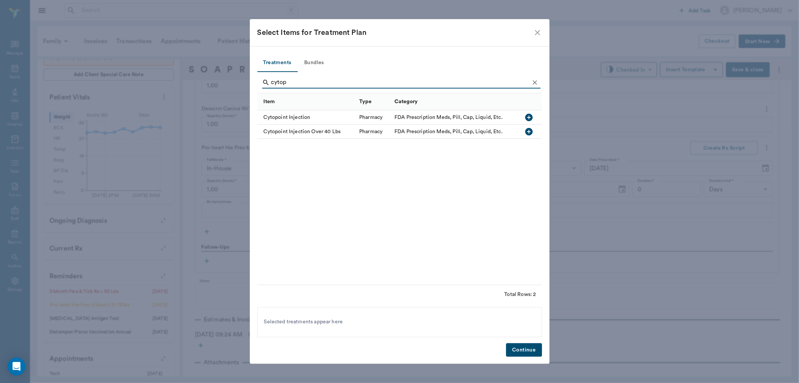
type input "cytop"
drag, startPoint x: 532, startPoint y: 117, endPoint x: 564, endPoint y: 290, distance: 176.5
click at [532, 118] on icon "button" at bounding box center [529, 117] width 7 height 7
click at [516, 349] on button "Continue" at bounding box center [524, 350] width 36 height 14
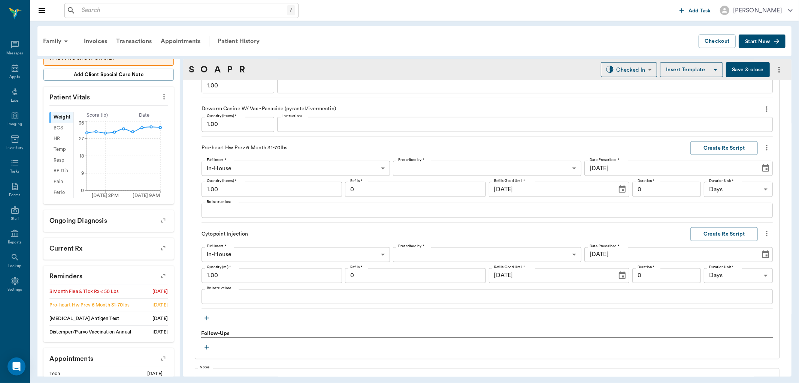
click at [240, 276] on input "1.00" at bounding box center [272, 275] width 141 height 15
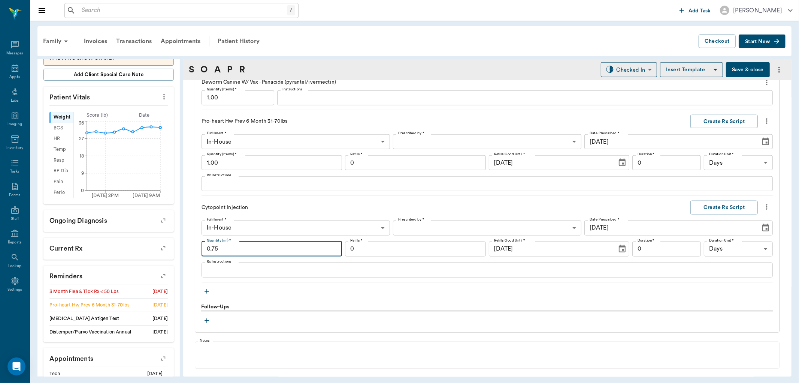
scroll to position [835, 0]
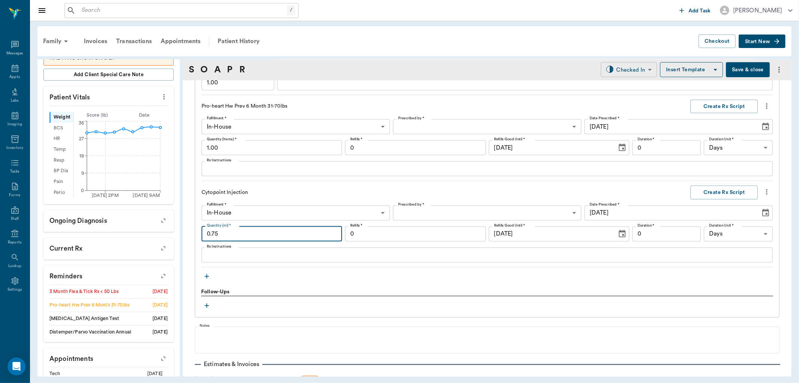
type input "0.75"
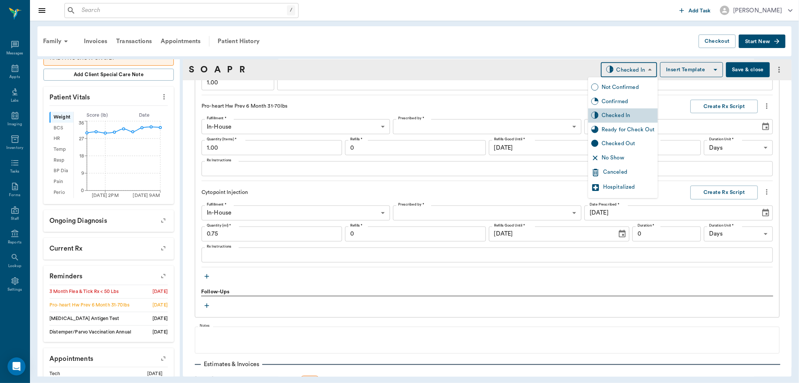
click at [621, 70] on body "/ ​ Add Task [PERSON_NAME] Nectar Messages Appts Labs Imaging Inventory Tasks F…" at bounding box center [399, 191] width 799 height 383
click at [606, 131] on div "Ready for Check Out" at bounding box center [628, 130] width 53 height 8
type input "READY_TO_CHECKOUT"
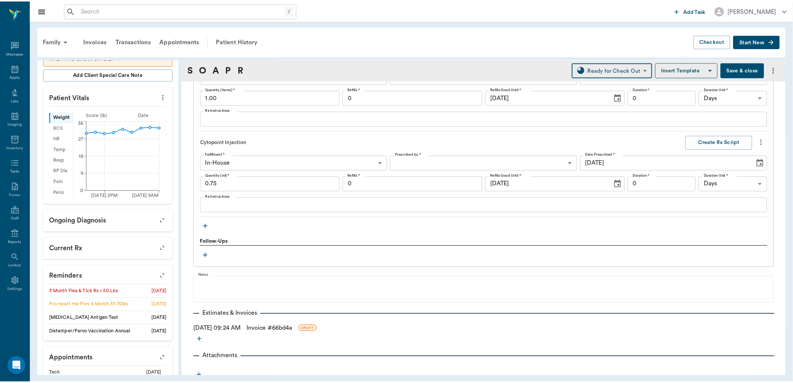
scroll to position [891, 0]
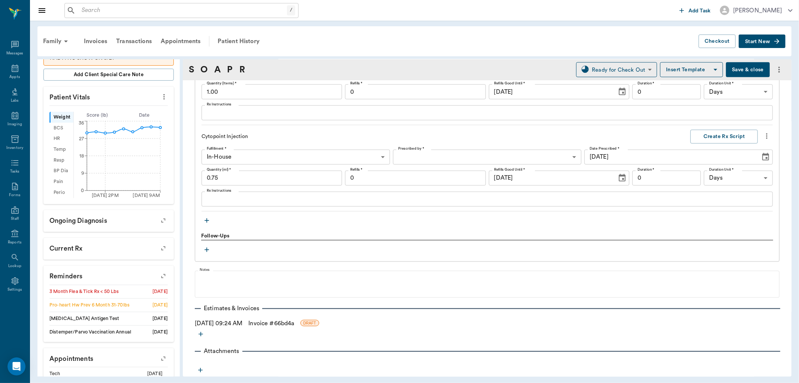
click at [276, 323] on link "Invoice # 66bd4a" at bounding box center [271, 323] width 46 height 9
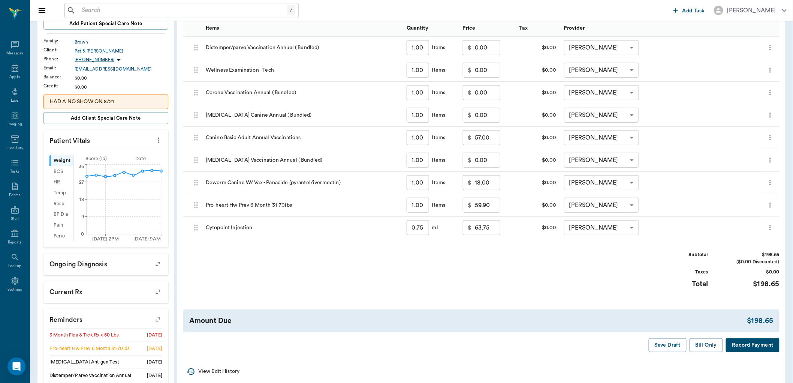
scroll to position [125, 0]
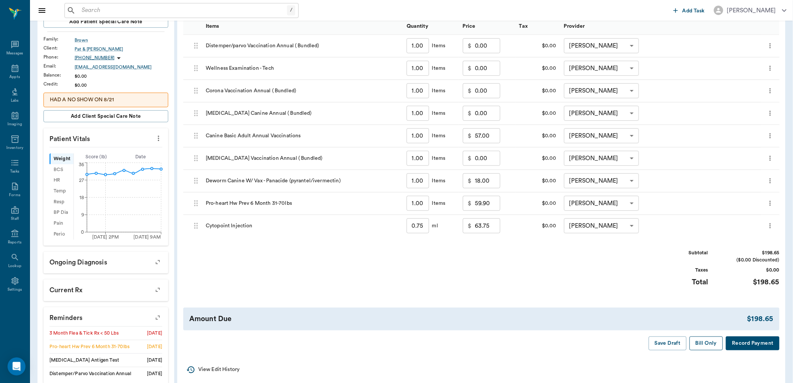
click at [710, 345] on button "Bill Only" at bounding box center [707, 343] width 34 height 14
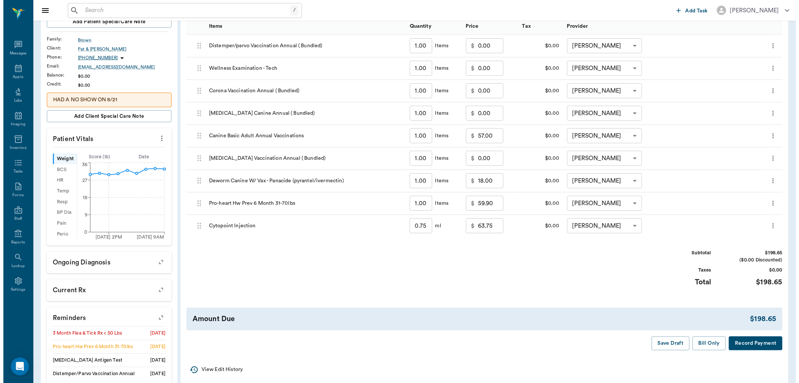
scroll to position [0, 0]
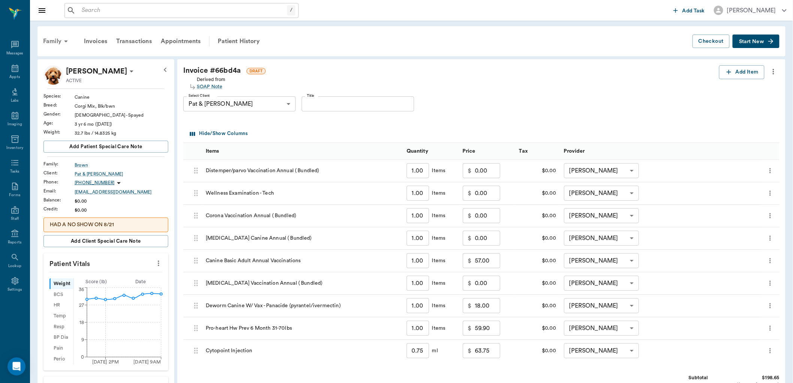
click at [58, 39] on div "Family" at bounding box center [57, 41] width 36 height 18
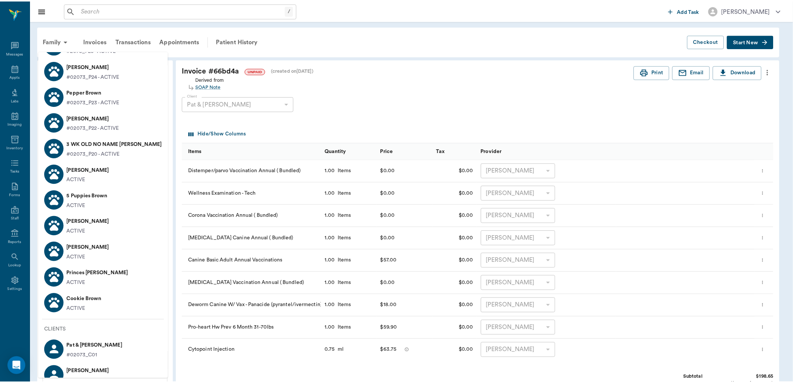
scroll to position [95, 0]
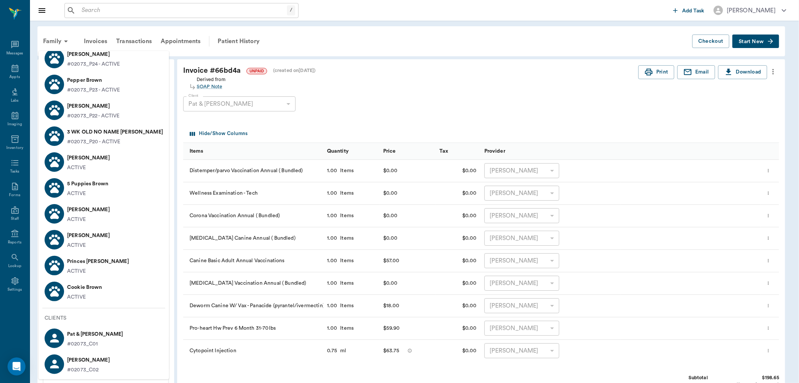
drag, startPoint x: 407, startPoint y: 80, endPoint x: 404, endPoint y: 109, distance: 29.4
click at [404, 88] on div at bounding box center [399, 191] width 799 height 383
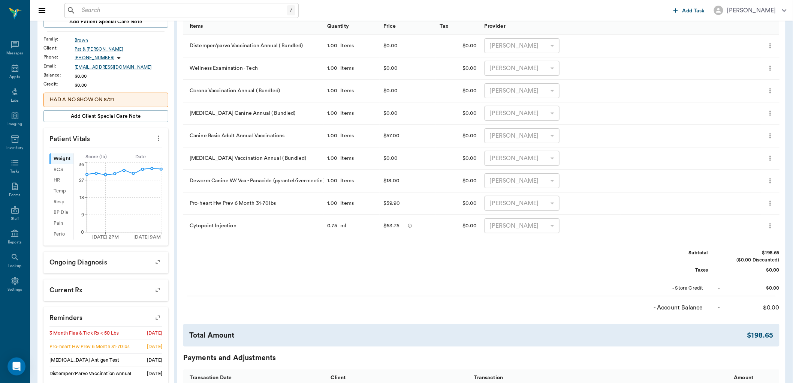
scroll to position [208, 0]
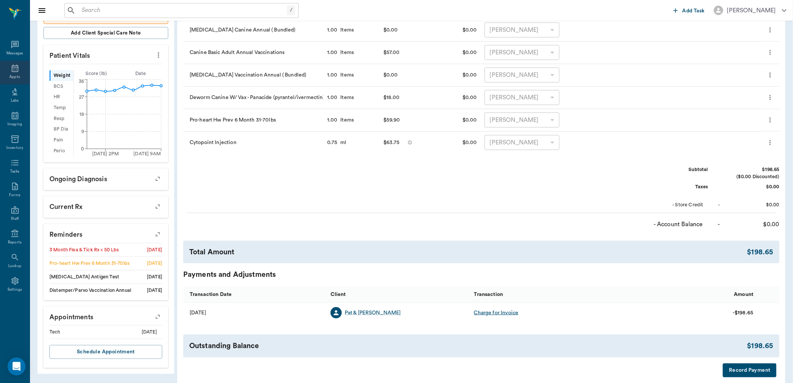
click at [18, 72] on icon at bounding box center [15, 67] width 7 height 7
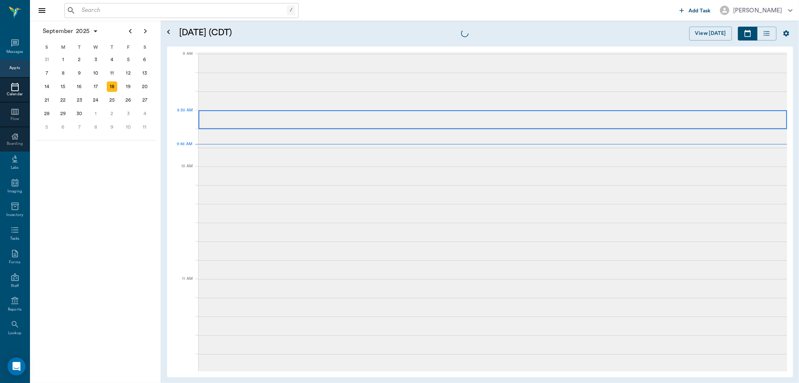
scroll to position [114, 0]
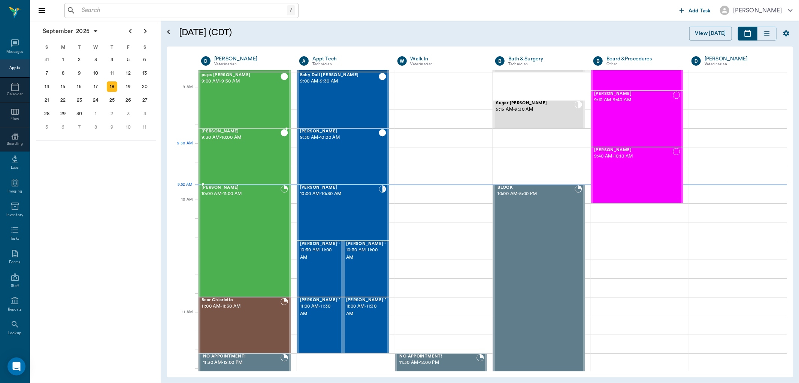
scroll to position [72, 0]
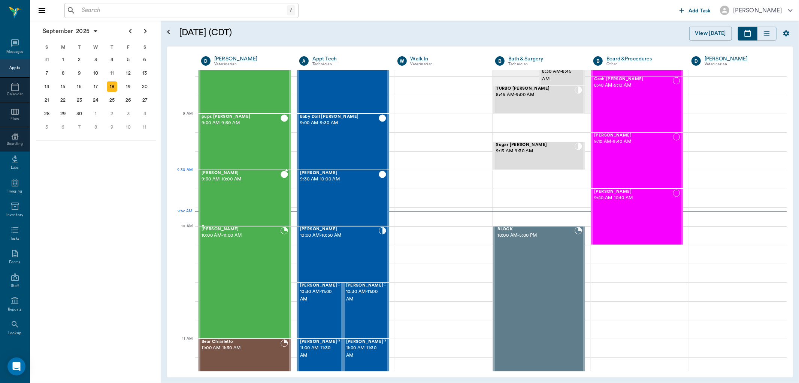
click at [225, 185] on div "[PERSON_NAME] 9:30 AM - 10:00 AM" at bounding box center [241, 198] width 79 height 55
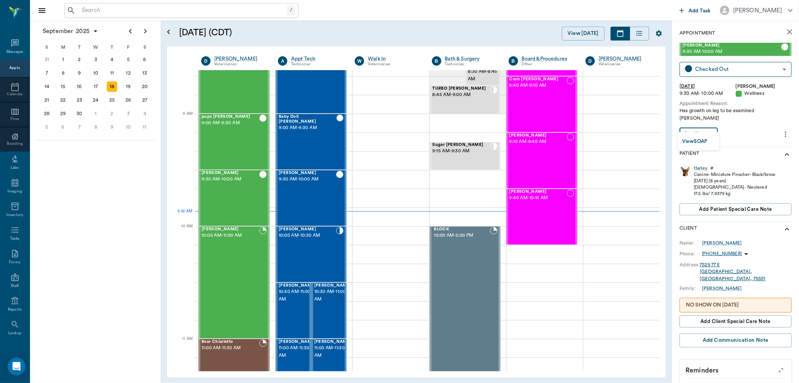
click at [709, 125] on body "/ ​ Add Task Dr. Bert Ellsworth Nectar Messages Appts Calendar Flow Boarding La…" at bounding box center [399, 191] width 799 height 383
click at [699, 139] on button "View SOAP" at bounding box center [694, 141] width 25 height 9
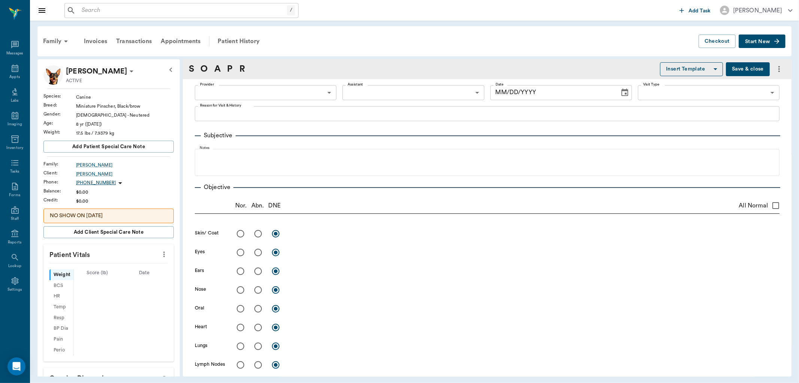
type input "63ec2f075fda476ae8351a4d"
type input "65d2be4f46e3a538d89b8c14"
type textarea "Has growth on leg to be examined Christy"
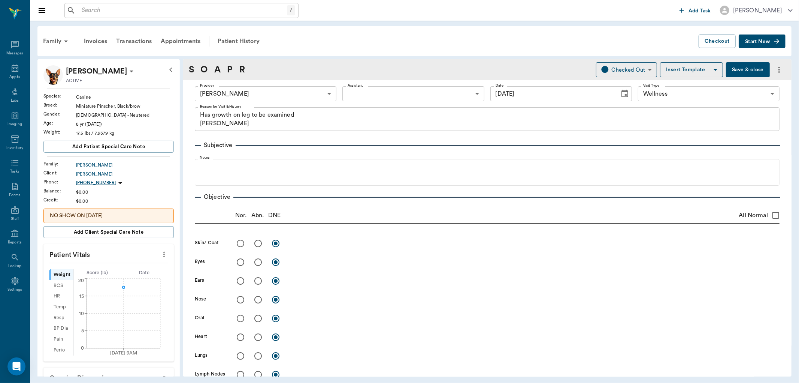
type input "[DATE]"
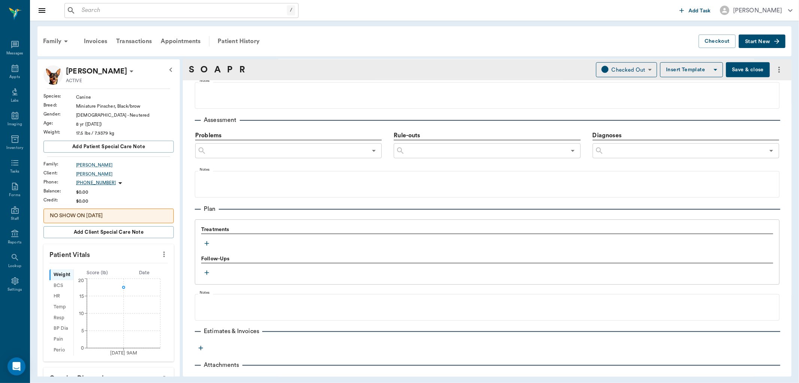
scroll to position [445, 0]
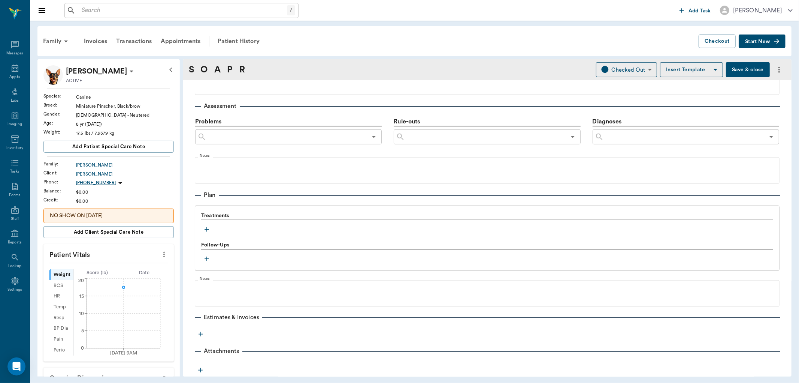
click at [206, 228] on icon "button" at bounding box center [206, 229] width 7 height 7
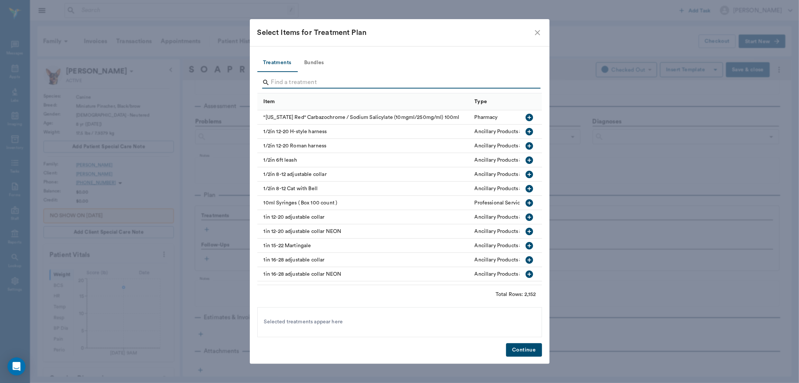
click at [307, 83] on input "Search" at bounding box center [400, 82] width 258 height 12
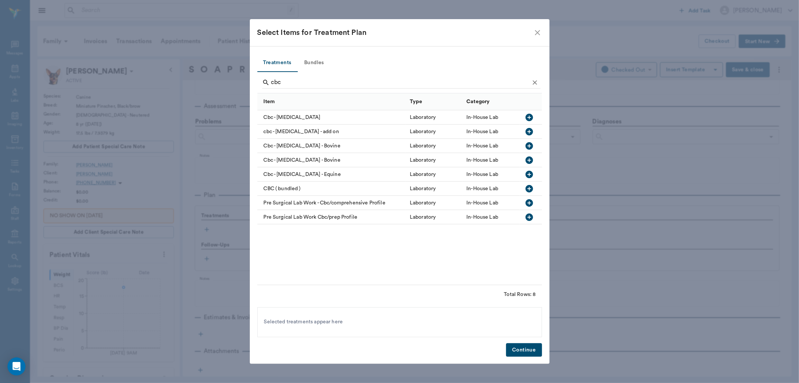
click at [529, 133] on icon "button" at bounding box center [529, 131] width 7 height 7
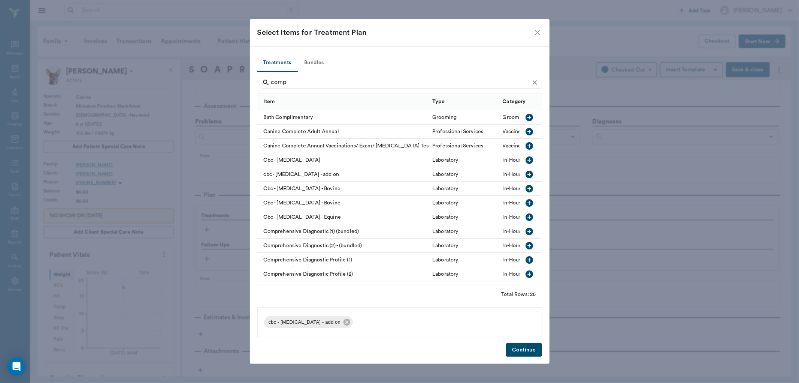
click at [525, 259] on icon "button" at bounding box center [529, 259] width 9 height 9
type input "c"
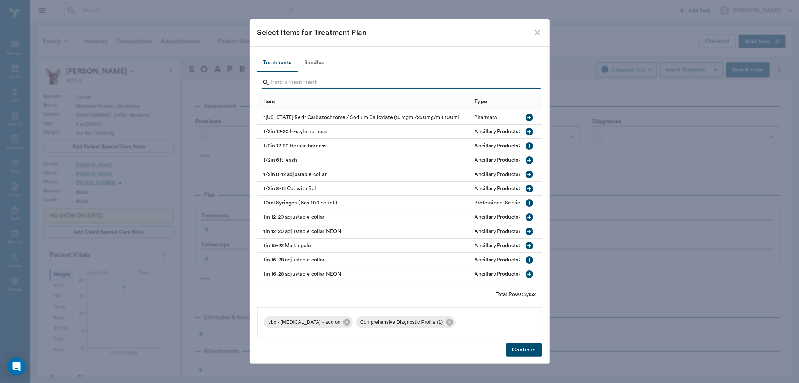
click at [529, 352] on button "Continue" at bounding box center [524, 350] width 36 height 14
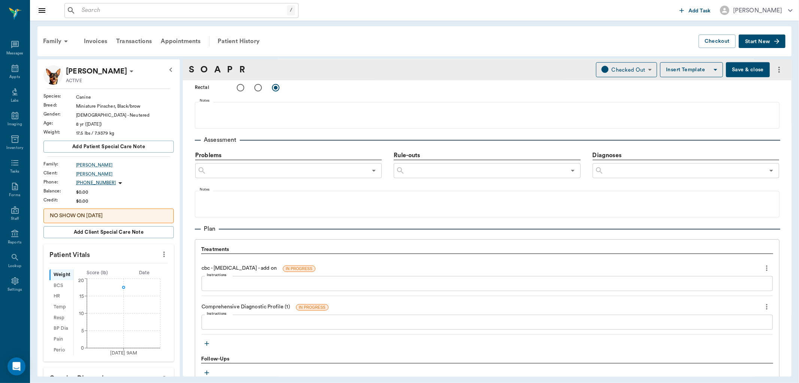
scroll to position [410, 0]
click at [733, 73] on button "Save & close" at bounding box center [748, 69] width 44 height 15
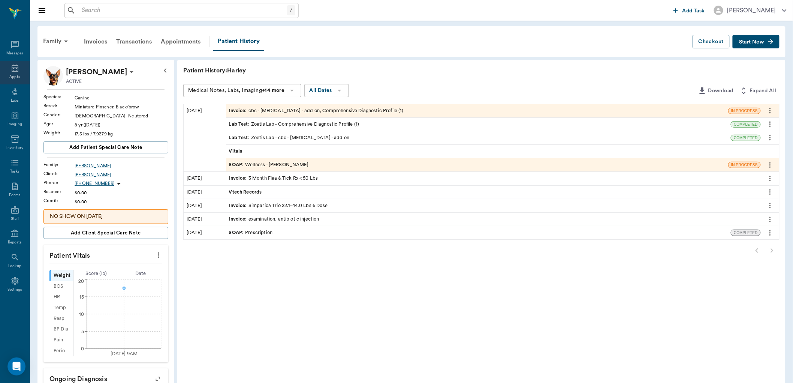
click at [19, 74] on div "Appts" at bounding box center [14, 77] width 10 height 6
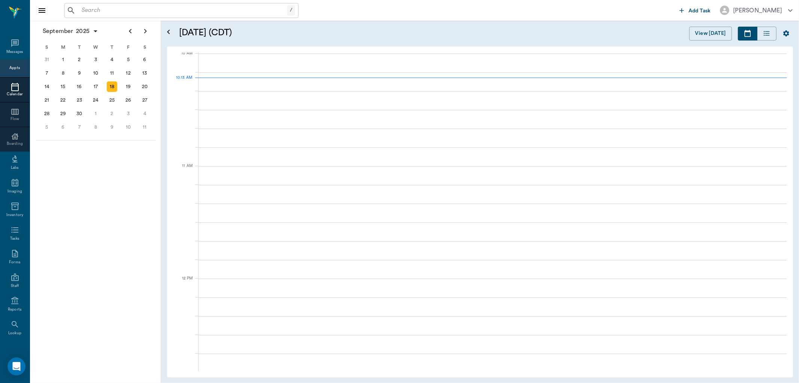
scroll to position [226, 0]
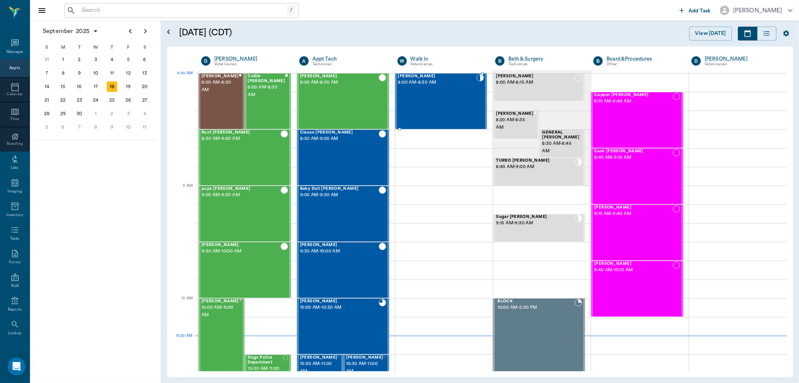
click at [446, 91] on div "[PERSON_NAME] 8:00 AM - 8:30 AM" at bounding box center [437, 101] width 79 height 55
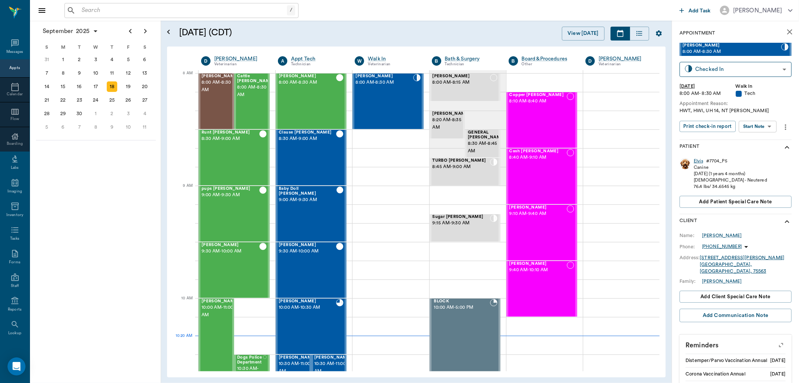
click at [701, 162] on div "Elvis" at bounding box center [698, 161] width 9 height 6
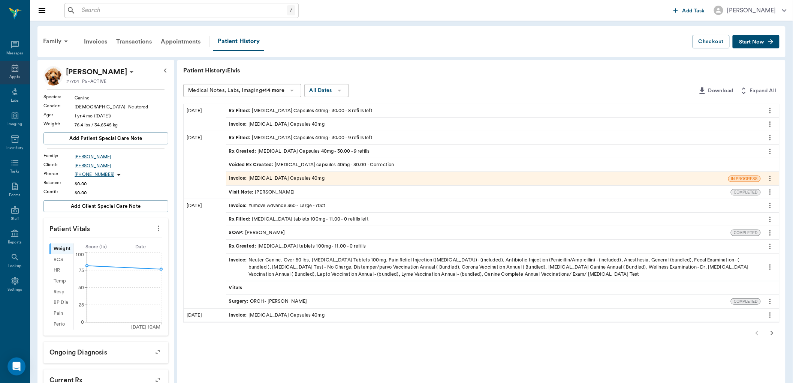
click at [20, 71] on div "Appts" at bounding box center [15, 73] width 30 height 24
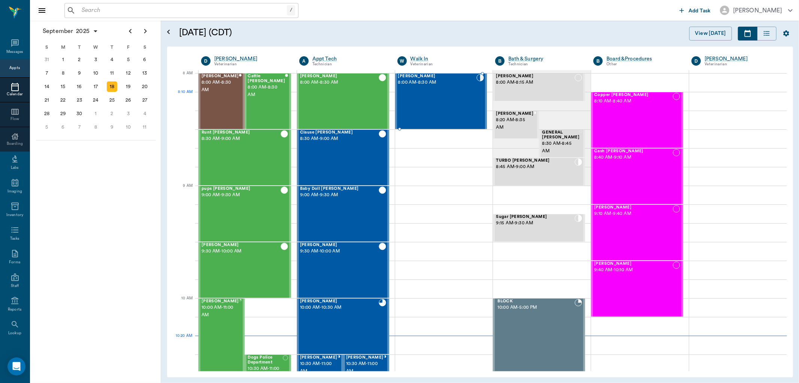
click at [421, 104] on div "[PERSON_NAME] 8:00 AM - 8:30 AM" at bounding box center [437, 101] width 79 height 55
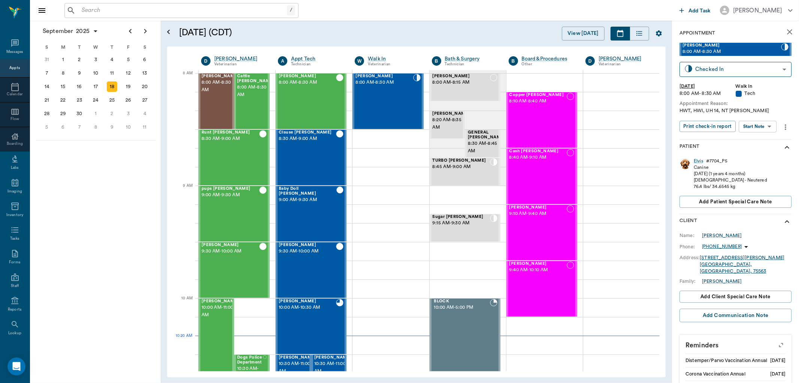
click at [757, 129] on body "/ ​ Add Task Dr. Bert Ellsworth Nectar Messages Appts Calendar Flow Boarding La…" at bounding box center [399, 191] width 799 height 383
click at [748, 143] on button "Start SOAP" at bounding box center [749, 141] width 25 height 9
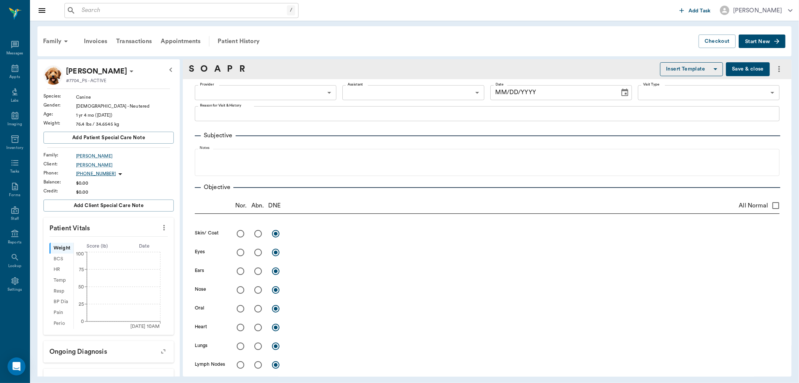
type input "63ee68728bdb516679580557"
type input "65d2be4f46e3a538d89b8c1a"
type textarea "HWT, HWI, UH 14, NT [PERSON_NAME]"
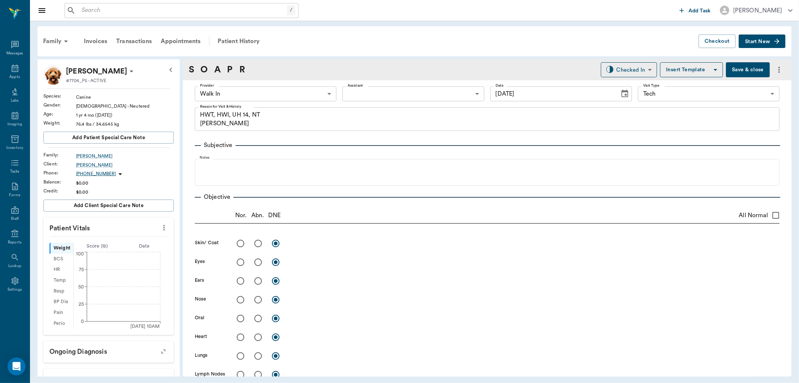
type input "[DATE]"
click at [163, 226] on icon "more" at bounding box center [163, 228] width 1 height 6
click at [125, 241] on span "Enter Vitals" at bounding box center [126, 240] width 63 height 8
click at [108, 252] on input "text" at bounding box center [108, 249] width 65 height 15
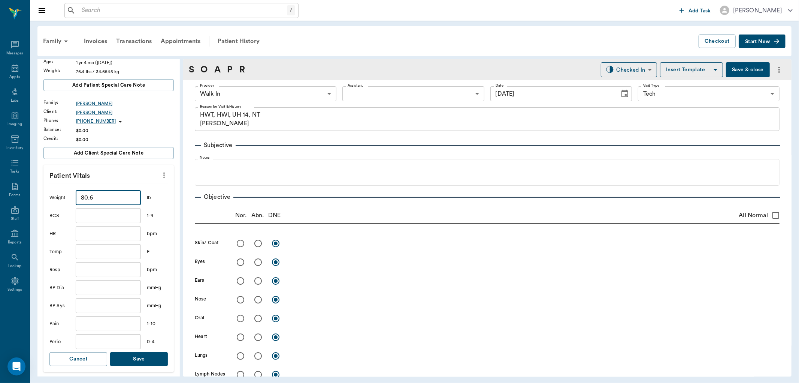
scroll to position [125, 0]
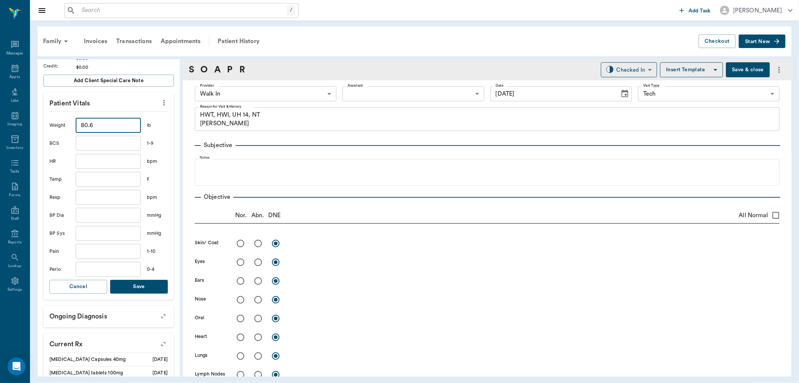
type input "80.6"
click at [147, 286] on button "Save" at bounding box center [139, 287] width 58 height 14
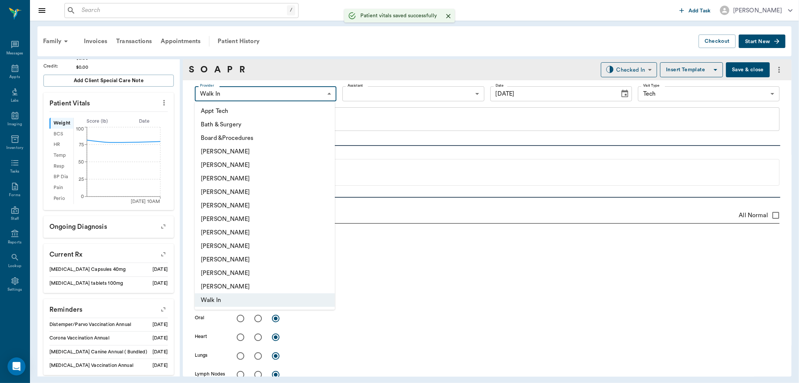
click at [259, 98] on body "/ ​ Add Task Dr. Bert Ellsworth Nectar Messages Appts Labs Imaging Inventory Ta…" at bounding box center [399, 191] width 799 height 383
click at [229, 246] on li "[PERSON_NAME]" at bounding box center [265, 245] width 140 height 13
type input "63ec2e7e52e12b0ba117b124"
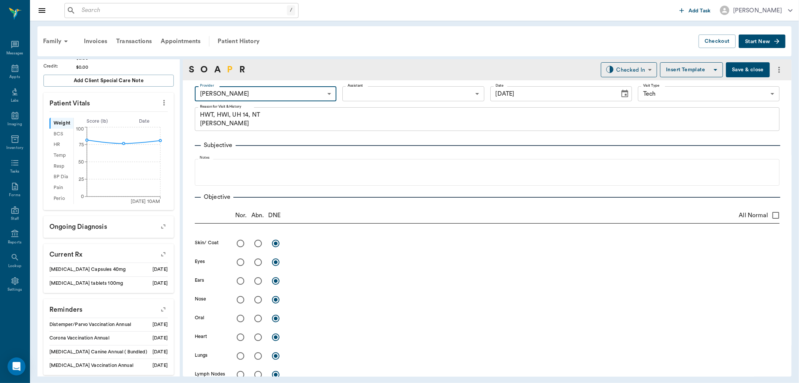
click at [227, 69] on link "P" at bounding box center [230, 69] width 6 height 13
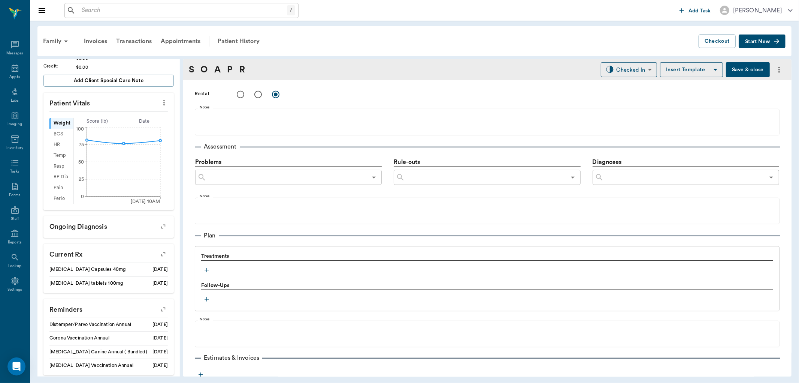
scroll to position [414, 0]
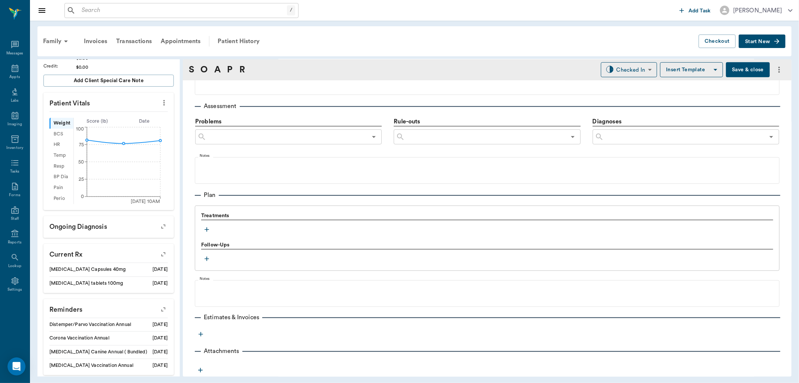
click at [207, 230] on icon "button" at bounding box center [206, 229] width 7 height 7
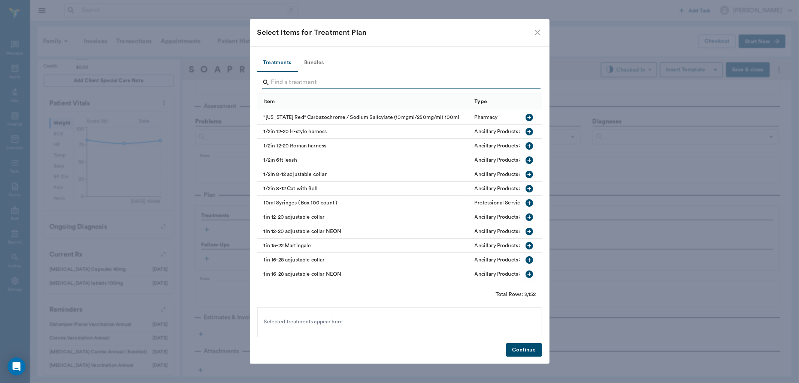
click at [277, 79] on input "Search" at bounding box center [400, 82] width 258 height 12
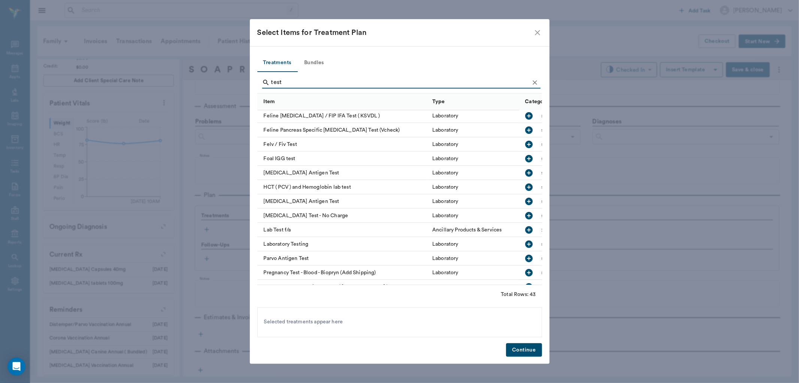
scroll to position [250, 0]
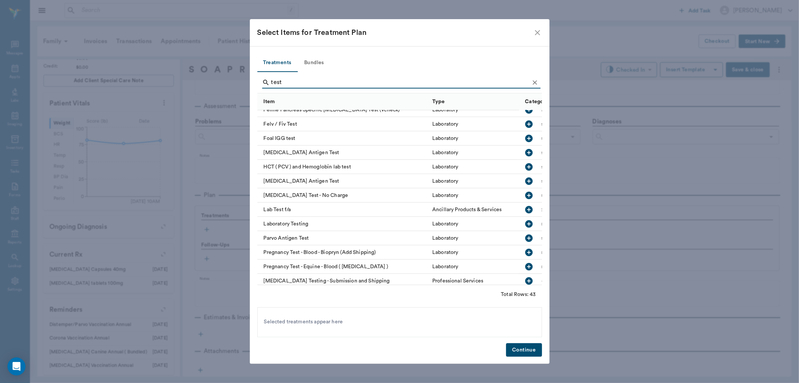
click at [525, 180] on icon "button" at bounding box center [529, 181] width 9 height 9
click at [311, 80] on input "test" at bounding box center [400, 82] width 258 height 12
type input "t"
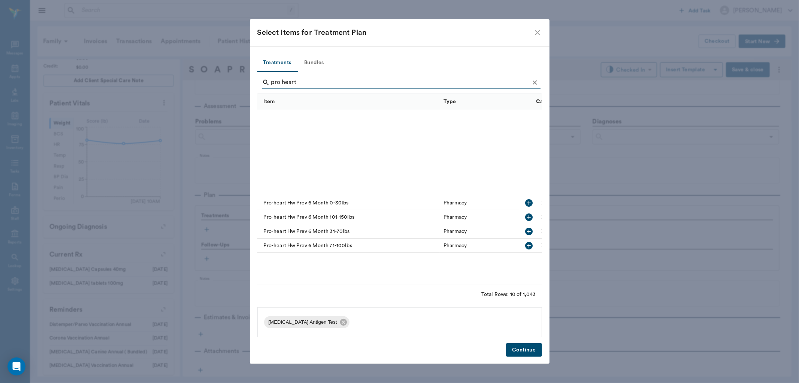
scroll to position [0, 0]
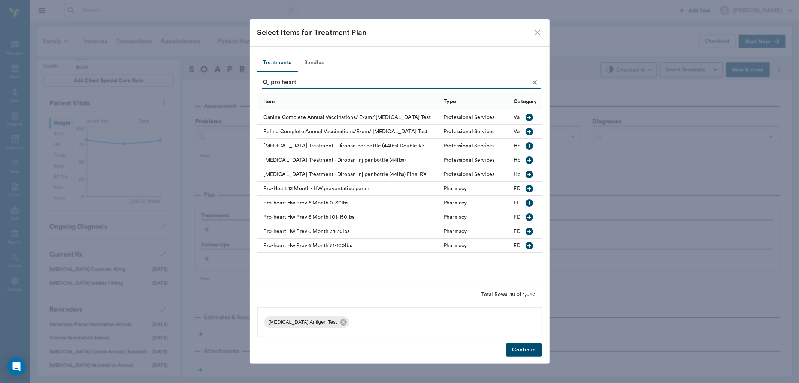
type input "pro heart"
click at [532, 245] on icon "button" at bounding box center [529, 245] width 7 height 7
click at [521, 347] on button "Continue" at bounding box center [524, 350] width 36 height 14
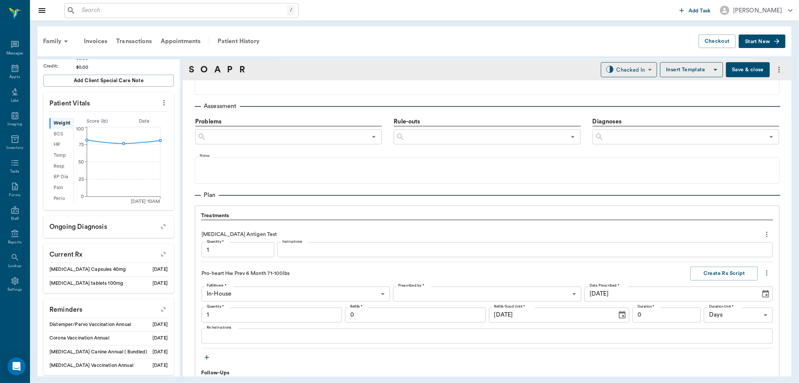
type input "1.00"
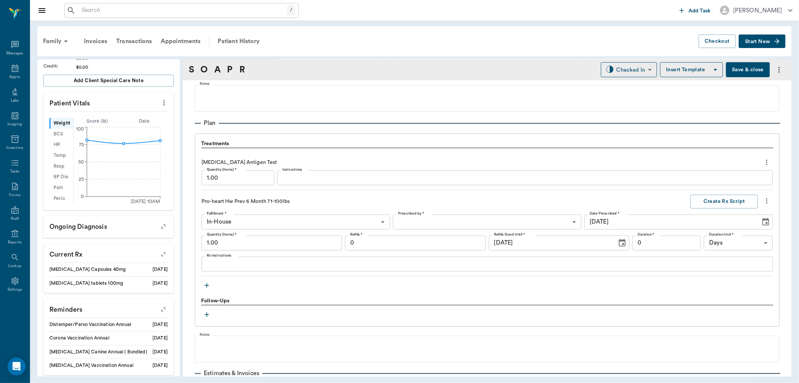
scroll to position [497, 0]
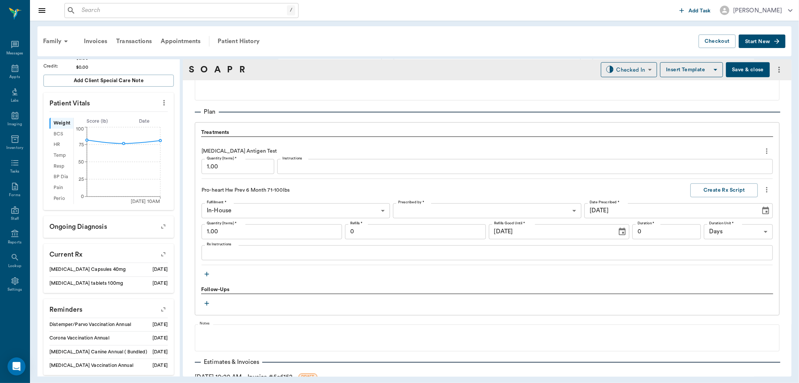
click at [295, 166] on textarea "Instructions" at bounding box center [525, 166] width 485 height 9
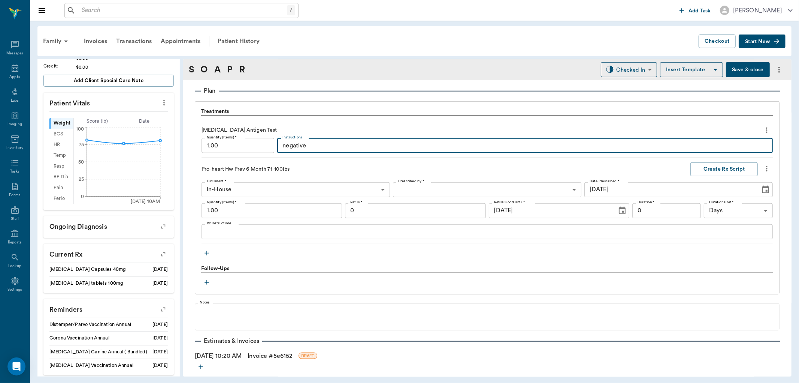
scroll to position [539, 0]
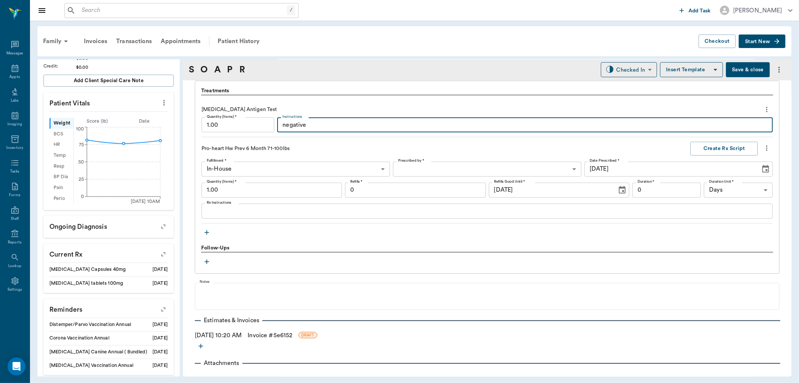
type textarea "negative"
click at [208, 233] on icon "button" at bounding box center [206, 232] width 7 height 7
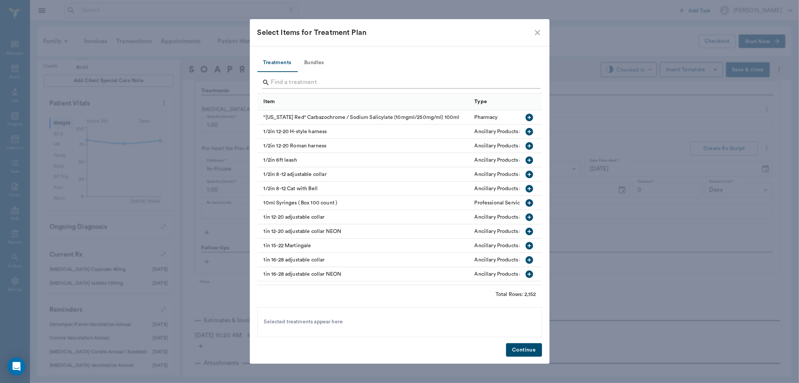
click at [284, 84] on input "Search" at bounding box center [400, 82] width 258 height 12
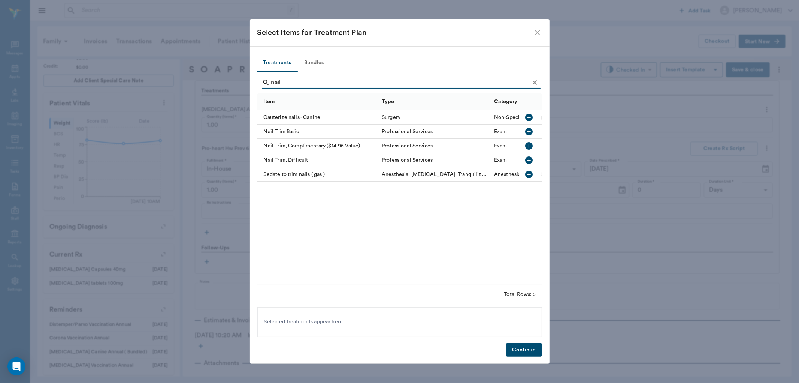
type input "nail"
click at [528, 129] on icon "button" at bounding box center [529, 131] width 7 height 7
click at [527, 347] on button "Continue" at bounding box center [524, 350] width 36 height 14
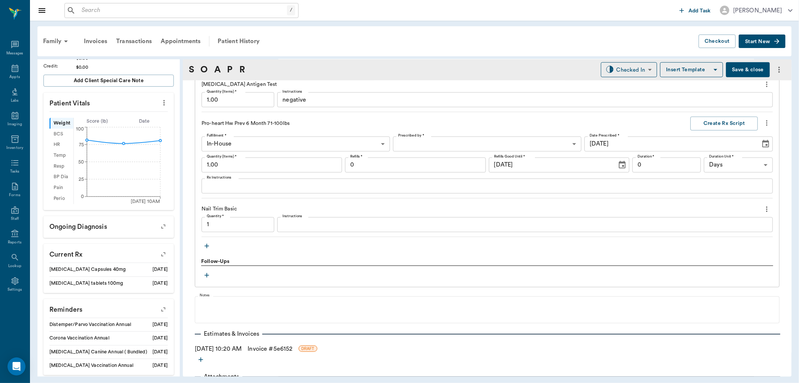
type input "1.00"
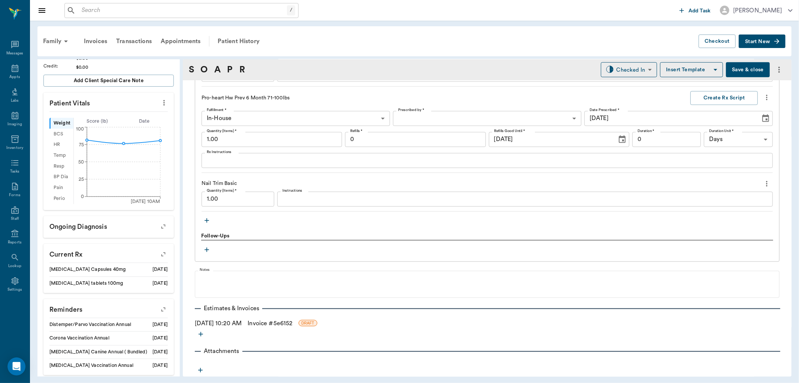
click at [208, 221] on icon "button" at bounding box center [206, 220] width 7 height 7
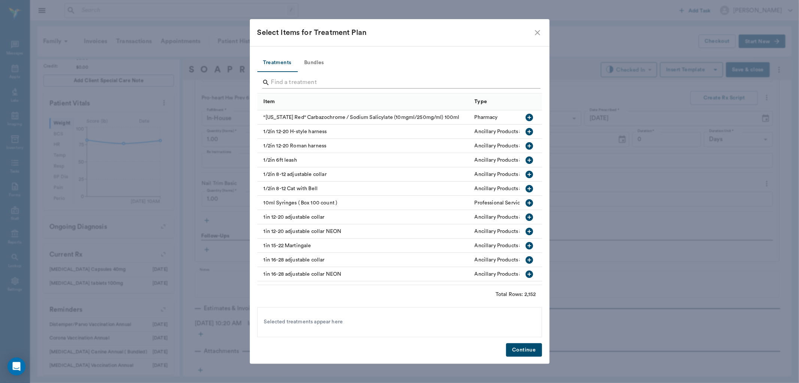
click at [276, 84] on input "Search" at bounding box center [400, 82] width 258 height 12
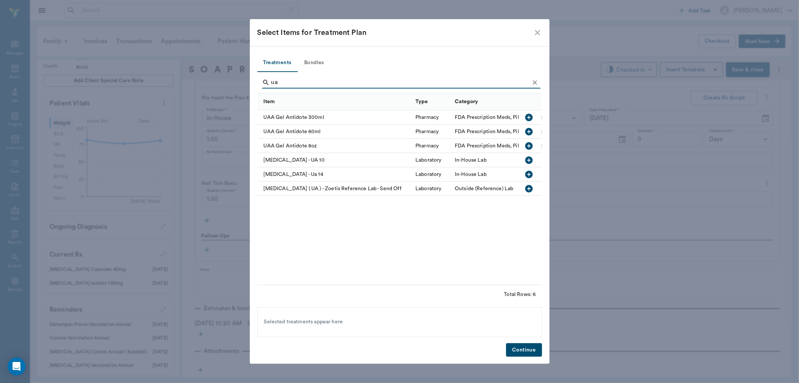
type input "ua"
click at [530, 174] on icon "button" at bounding box center [529, 174] width 9 height 9
click at [530, 347] on button "Continue" at bounding box center [524, 350] width 36 height 14
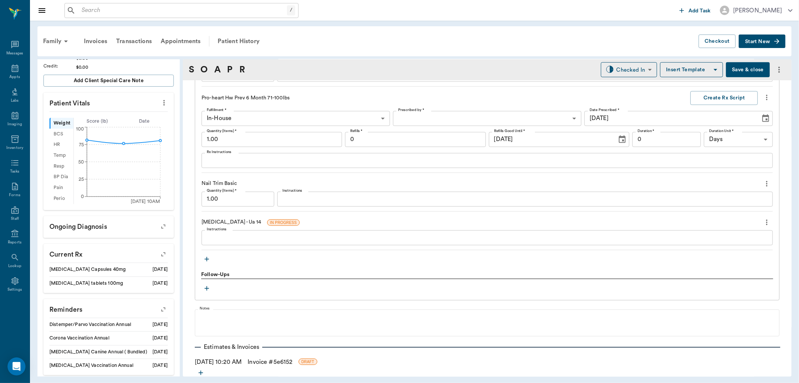
click at [281, 234] on textarea "Instructions" at bounding box center [487, 237] width 561 height 9
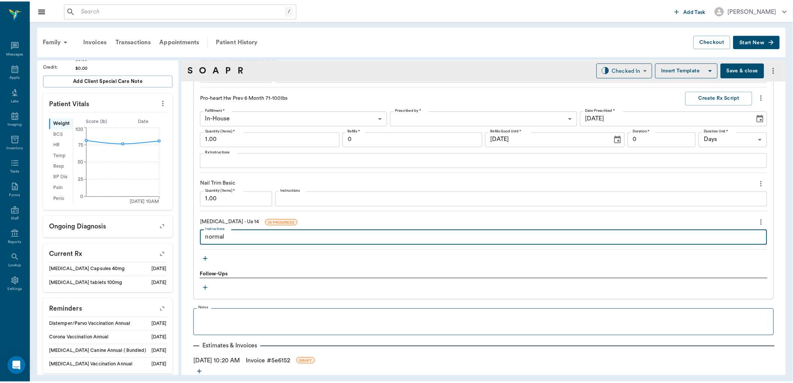
scroll to position [628, 0]
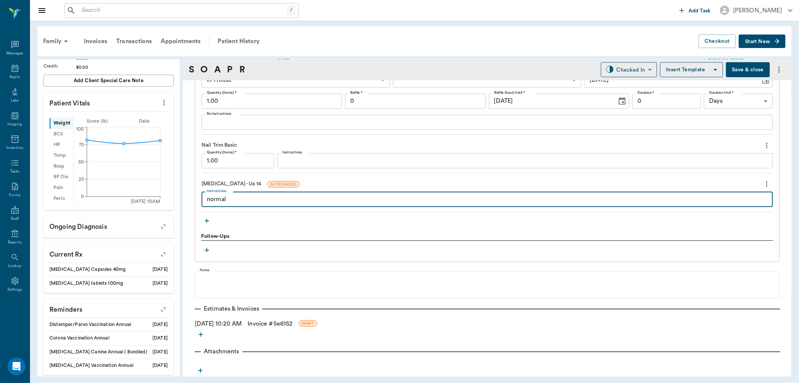
type textarea "normal"
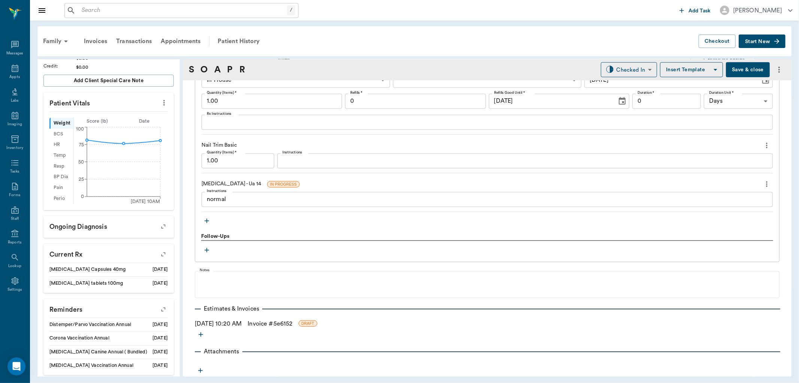
click at [202, 370] on icon "button" at bounding box center [200, 370] width 7 height 7
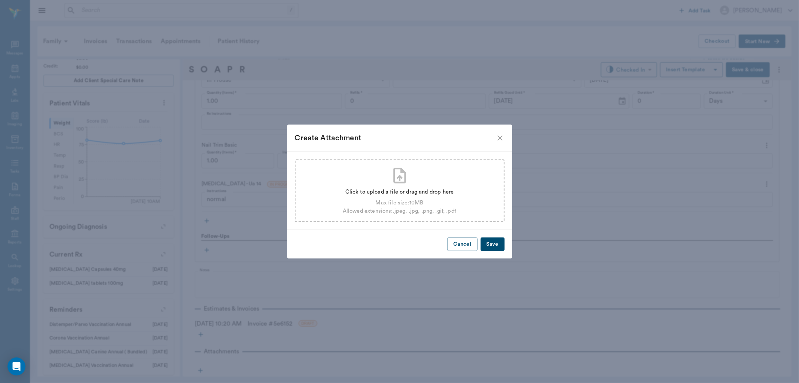
click at [429, 200] on div "Max file size: 10 MB" at bounding box center [400, 203] width 114 height 8
type input "C:\fakepath\elvismcua14.pdf"
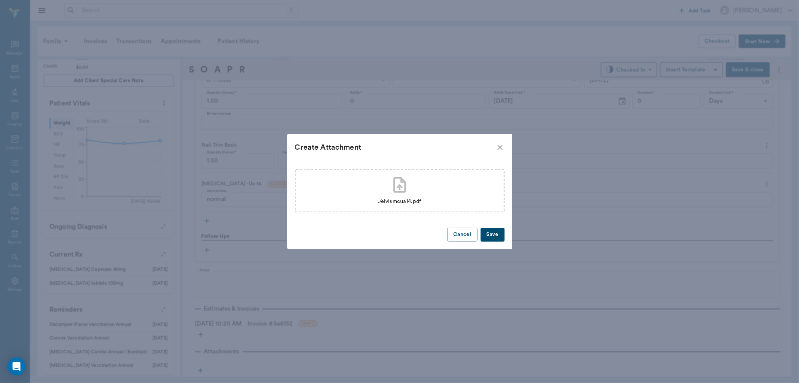
click at [489, 233] on button "Save" at bounding box center [493, 234] width 24 height 14
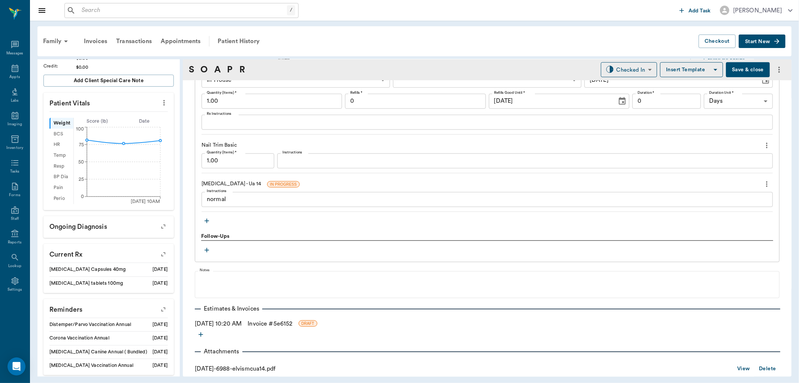
click at [292, 325] on link "Invoice # 5e6152" at bounding box center [270, 323] width 45 height 9
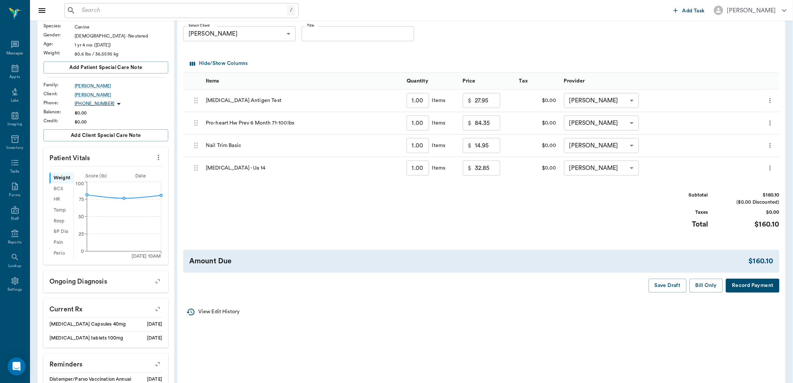
scroll to position [83, 0]
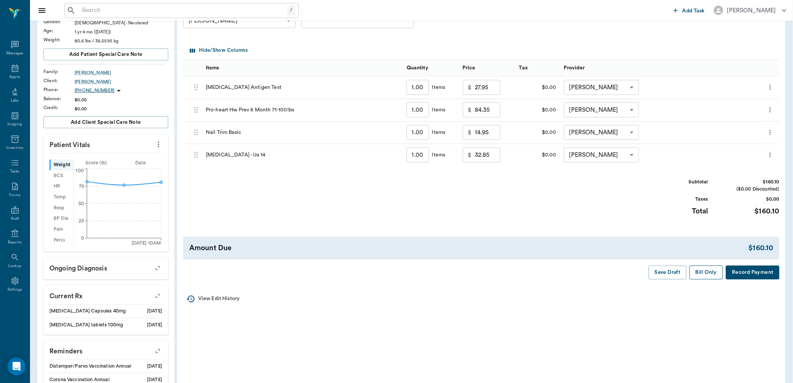
click at [696, 271] on button "Bill Only" at bounding box center [707, 272] width 34 height 14
click at [19, 80] on div "Appts" at bounding box center [15, 73] width 30 height 24
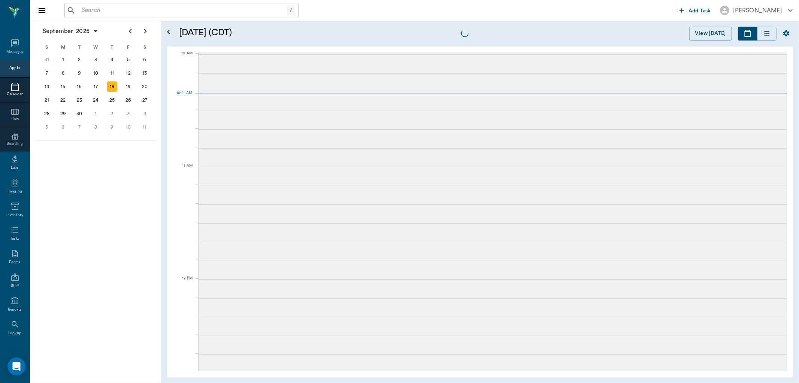
scroll to position [227, 0]
